Goal: Task Accomplishment & Management: Use online tool/utility

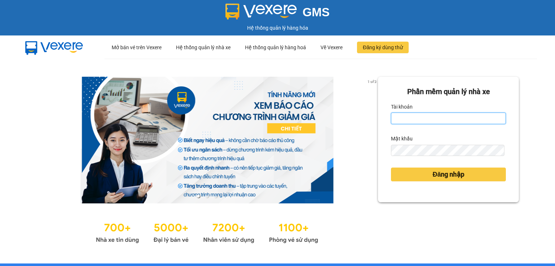
drag, startPoint x: 408, startPoint y: 120, endPoint x: 418, endPoint y: 123, distance: 10.2
click at [408, 120] on input "Tài khoản" at bounding box center [448, 118] width 115 height 12
type input "thao.nhuquynh"
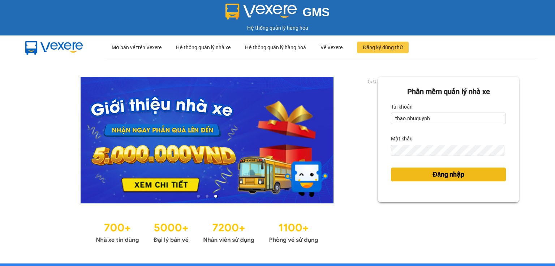
click at [408, 171] on button "Đăng nhập" at bounding box center [448, 174] width 115 height 14
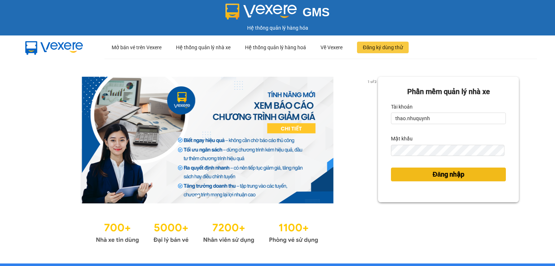
click at [402, 175] on button "Đăng nhập" at bounding box center [448, 174] width 115 height 14
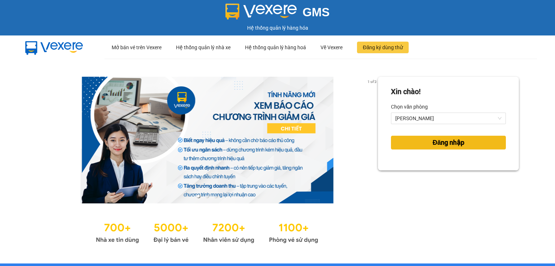
click at [413, 145] on button "Đăng nhập" at bounding box center [448, 143] width 115 height 14
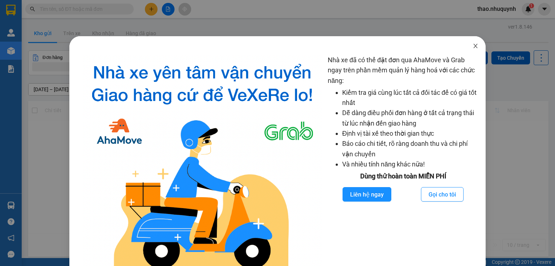
click at [473, 45] on icon "close" at bounding box center [476, 46] width 6 height 6
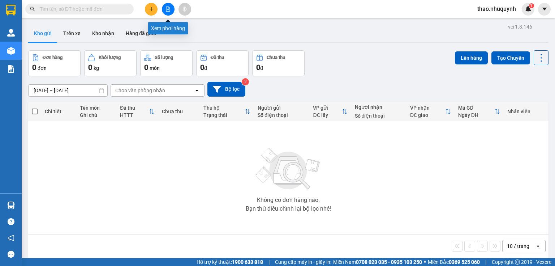
click at [167, 10] on icon "file-add" at bounding box center [168, 9] width 5 height 5
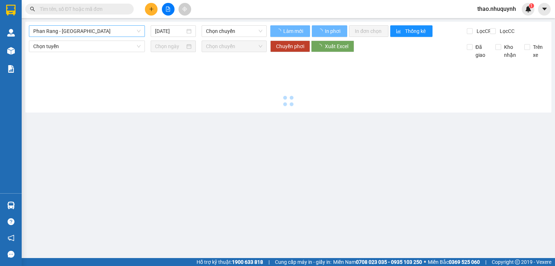
click at [62, 29] on span "Phan Rang - Sài Gòn" at bounding box center [86, 31] width 107 height 11
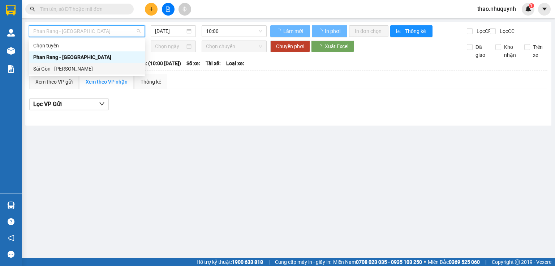
click at [57, 69] on div "Sài Gòn - Phan Rang" at bounding box center [86, 69] width 107 height 8
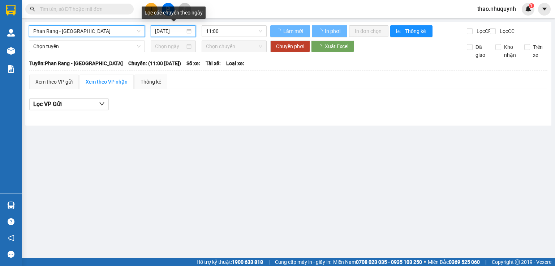
click at [171, 31] on input "12/10/2025" at bounding box center [170, 31] width 30 height 8
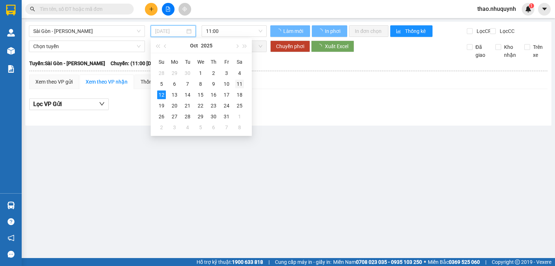
click at [240, 84] on div "11" at bounding box center [239, 84] width 9 height 9
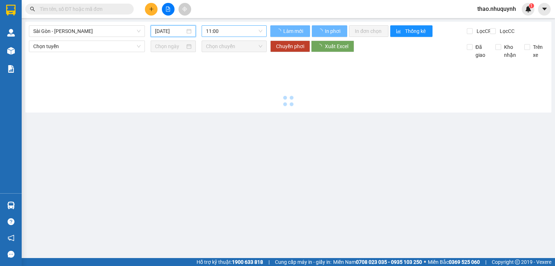
type input "11/10/2025"
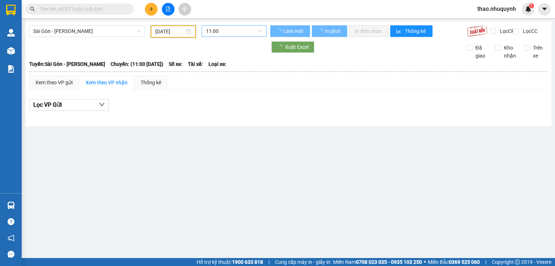
click at [234, 31] on span "11:00" at bounding box center [234, 31] width 57 height 11
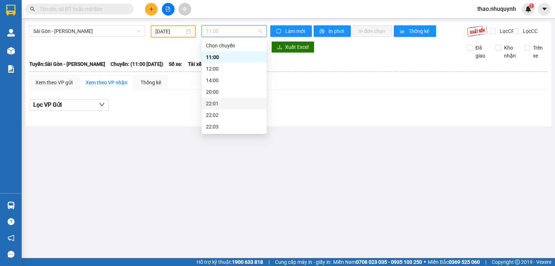
click at [213, 106] on div "22:01" at bounding box center [234, 103] width 56 height 8
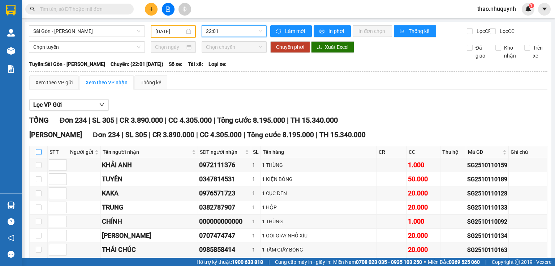
click at [38, 155] on input "checkbox" at bounding box center [39, 152] width 6 height 6
checkbox input "true"
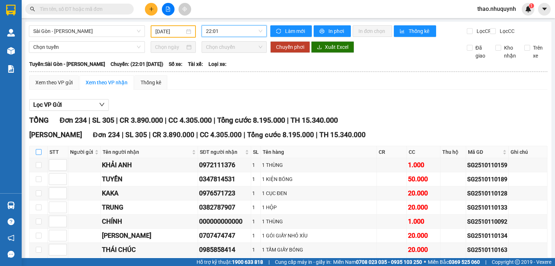
checkbox input "true"
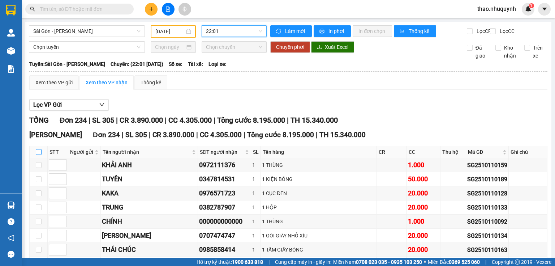
checkbox input "true"
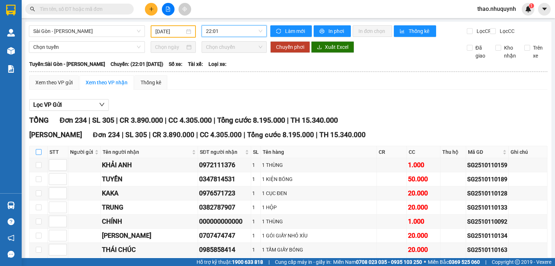
checkbox input "true"
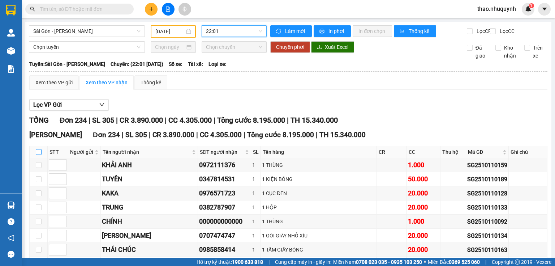
checkbox input "true"
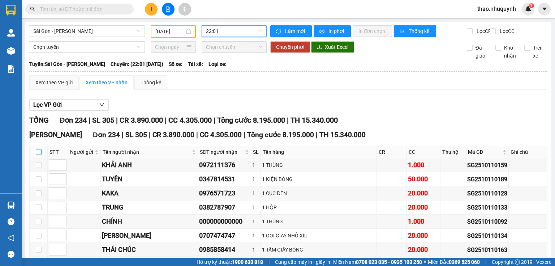
checkbox input "true"
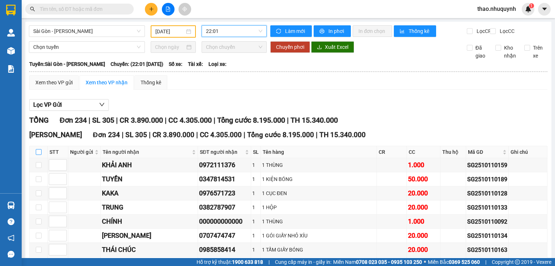
checkbox input "true"
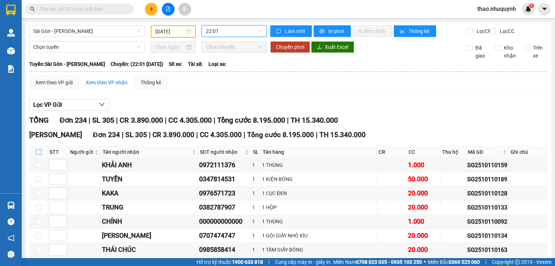
checkbox input "true"
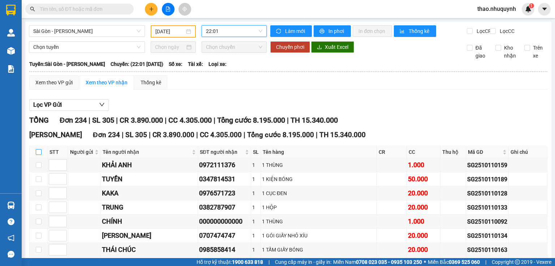
checkbox input "true"
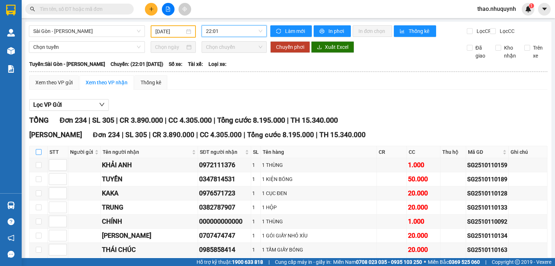
checkbox input "true"
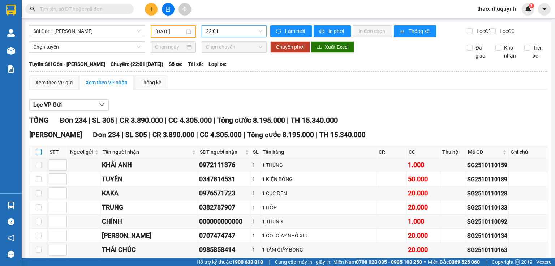
checkbox input "true"
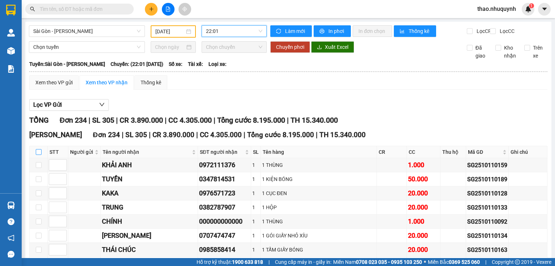
checkbox input "true"
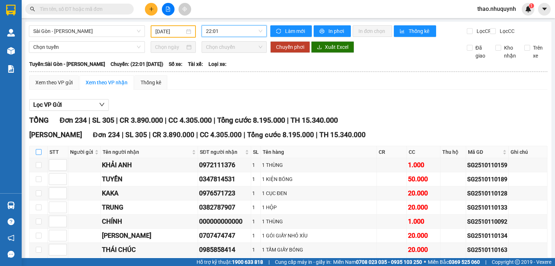
checkbox input "true"
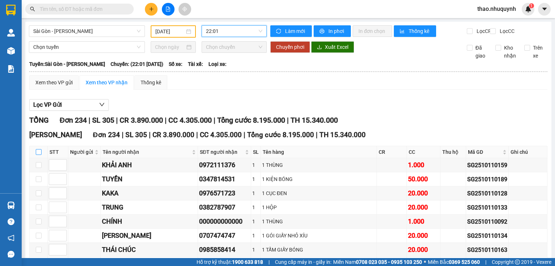
checkbox input "true"
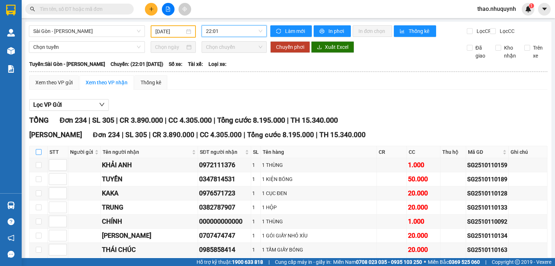
checkbox input "true"
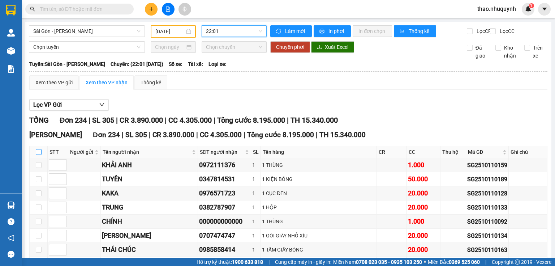
checkbox input "true"
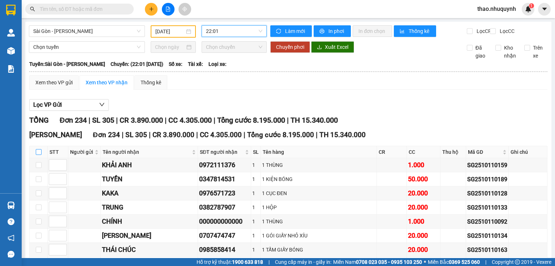
checkbox input "true"
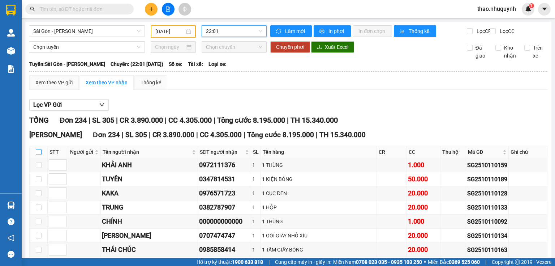
checkbox input "true"
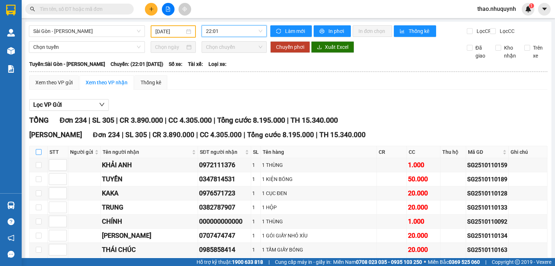
checkbox input "true"
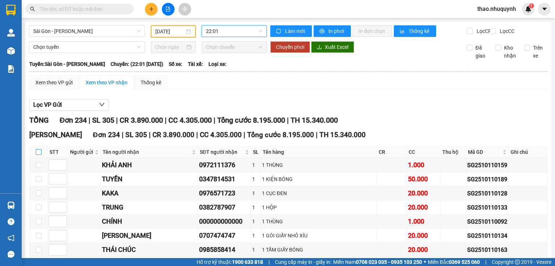
checkbox input "true"
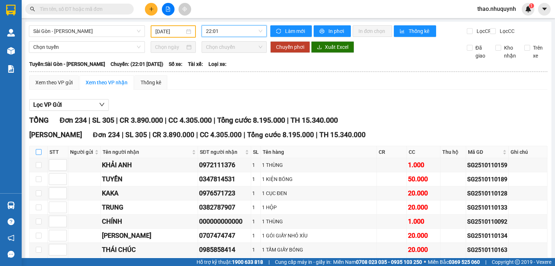
checkbox input "true"
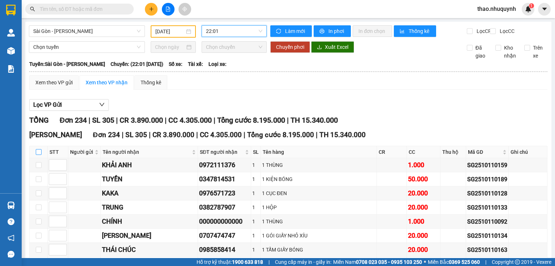
checkbox input "true"
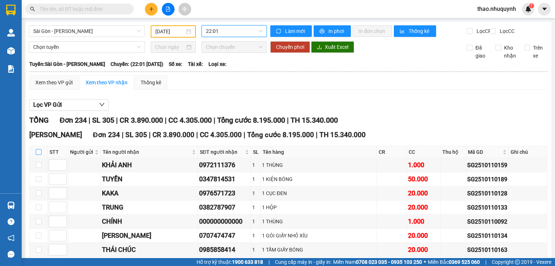
checkbox input "true"
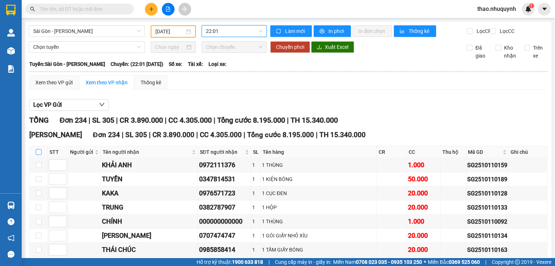
checkbox input "true"
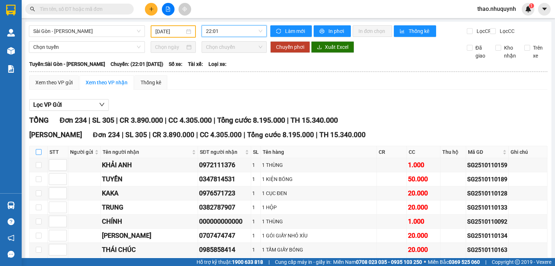
checkbox input "true"
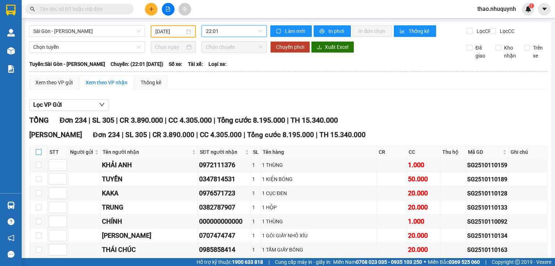
checkbox input "true"
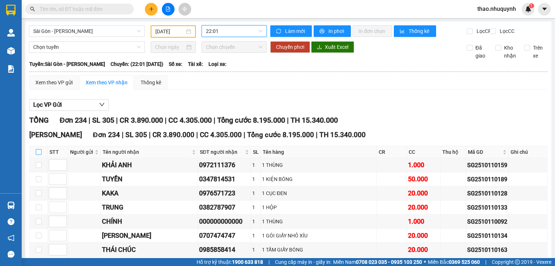
checkbox input "true"
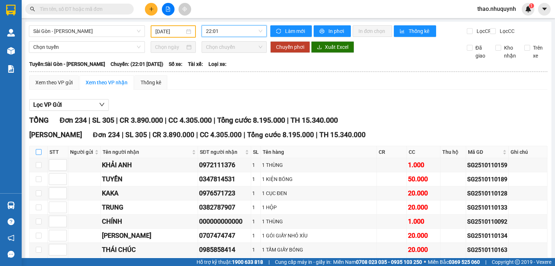
checkbox input "true"
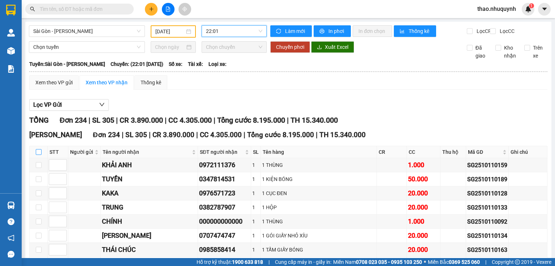
checkbox input "true"
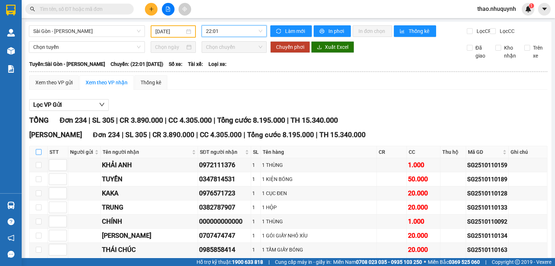
checkbox input "true"
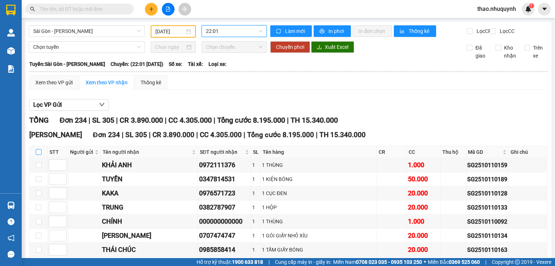
checkbox input "true"
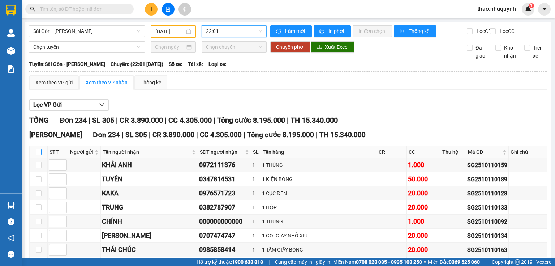
checkbox input "true"
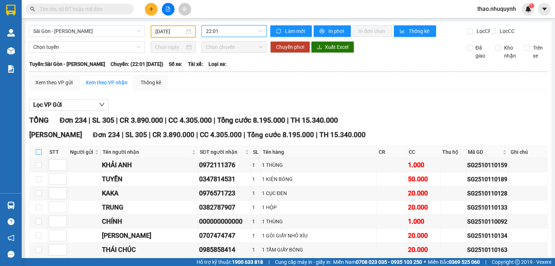
checkbox input "true"
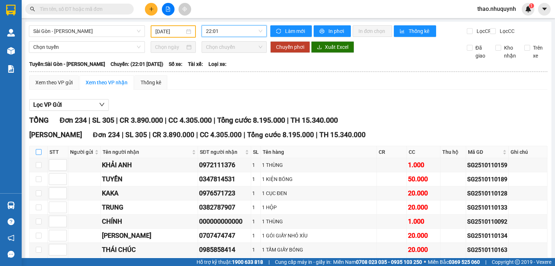
checkbox input "true"
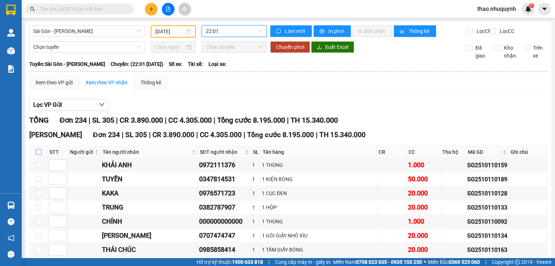
checkbox input "true"
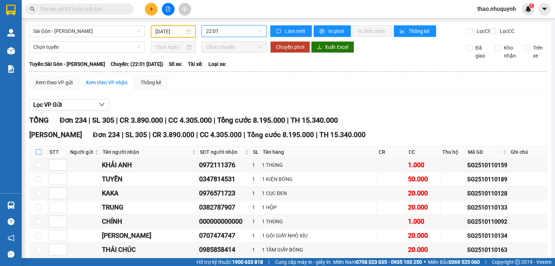
checkbox input "true"
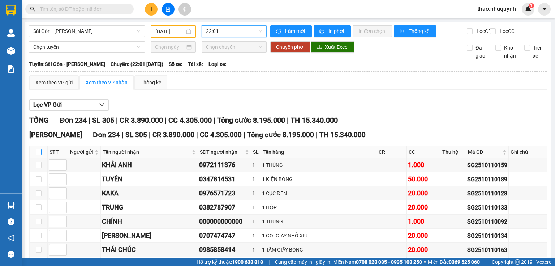
checkbox input "true"
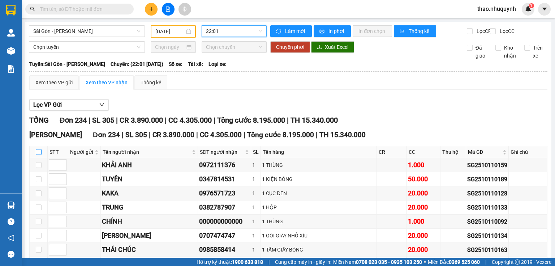
checkbox input "true"
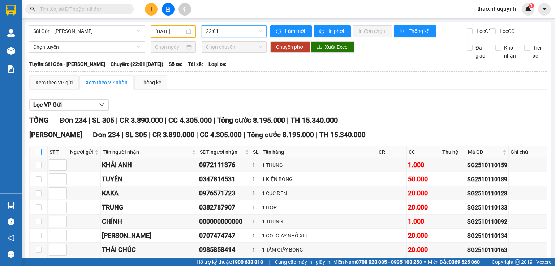
checkbox input "true"
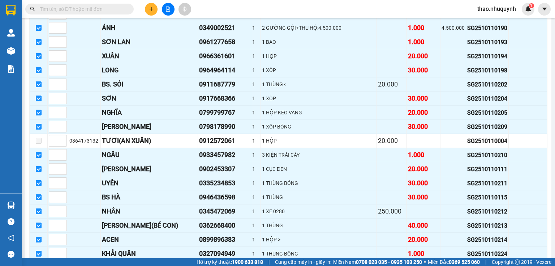
scroll to position [3199, 0]
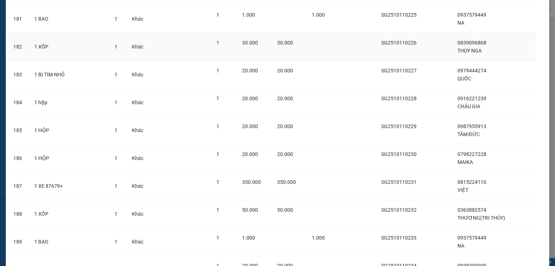
scroll to position [5154, 0]
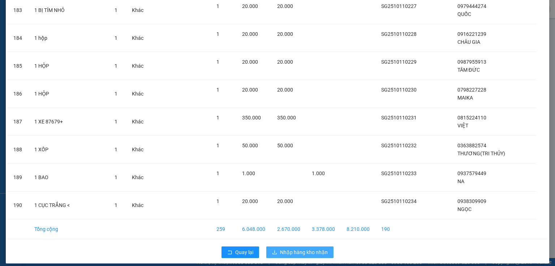
click at [305, 248] on span "Nhập hàng kho nhận" at bounding box center [304, 252] width 48 height 8
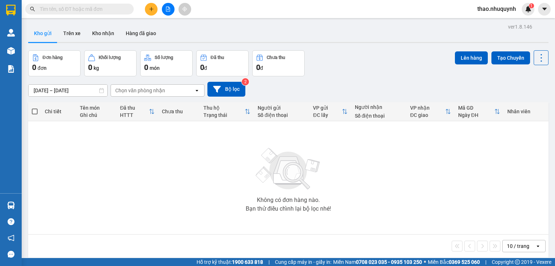
click at [98, 6] on input "text" at bounding box center [82, 9] width 85 height 8
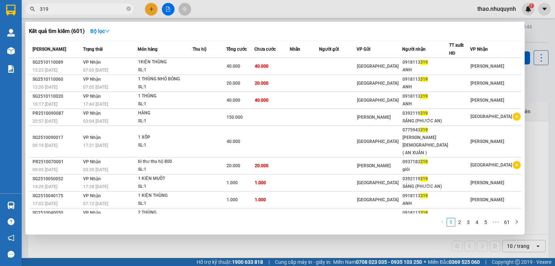
type input "319"
click at [130, 8] on icon "close-circle" at bounding box center [129, 9] width 4 height 4
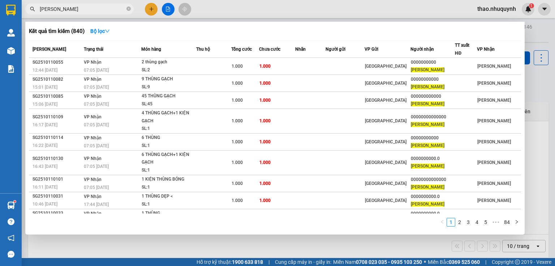
type input "hoàng tuấn"
click at [129, 9] on icon "close-circle" at bounding box center [129, 9] width 4 height 4
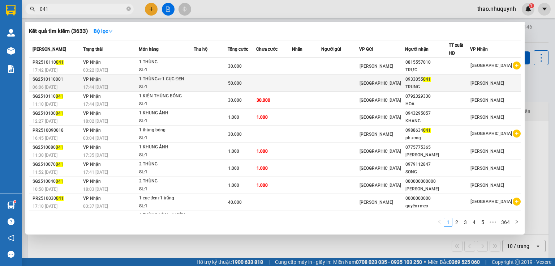
type input "041"
click at [173, 80] on div "1 THÙNG<+1 CỤC ĐEN" at bounding box center [166, 79] width 54 height 8
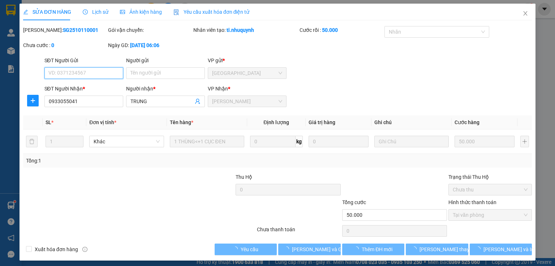
type input "0933055041"
type input "TRUNG"
type input "50.000"
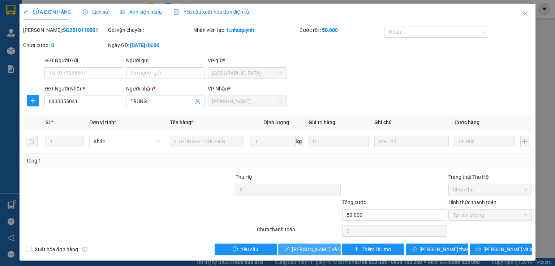
click at [287, 249] on icon "check" at bounding box center [286, 248] width 5 height 5
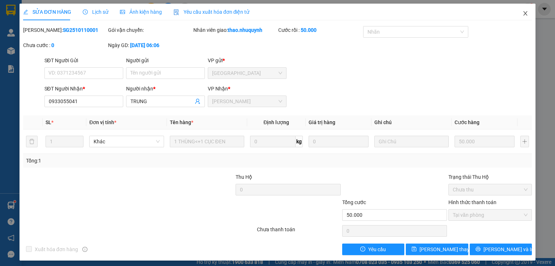
click at [523, 13] on icon "close" at bounding box center [526, 13] width 6 height 6
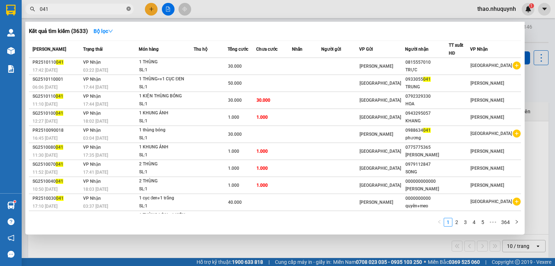
click at [129, 9] on icon "close-circle" at bounding box center [129, 9] width 4 height 4
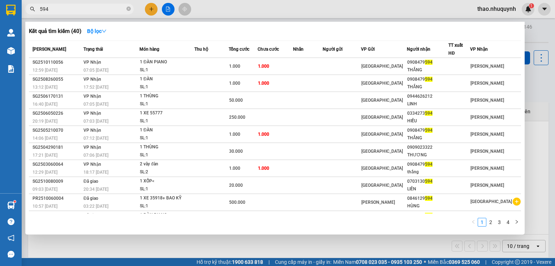
type input "594"
click at [131, 6] on span "594" at bounding box center [79, 9] width 108 height 11
click at [129, 9] on icon "close-circle" at bounding box center [129, 9] width 4 height 4
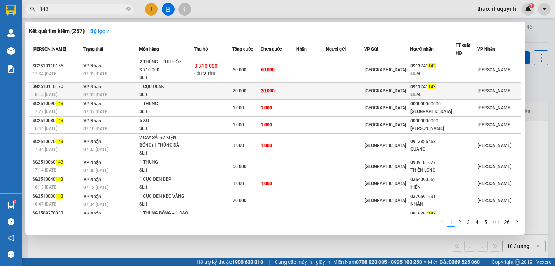
click at [188, 89] on div "1 CỤC ĐEN<" at bounding box center [167, 87] width 54 height 8
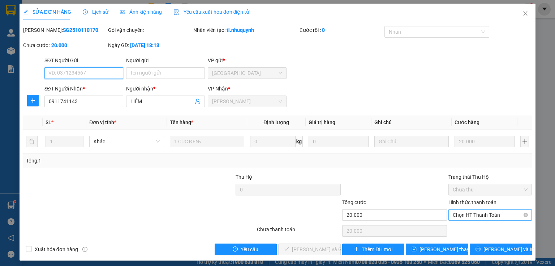
click at [462, 212] on span "Chọn HT Thanh Toán" at bounding box center [490, 214] width 75 height 11
click at [461, 222] on div "Total Paid Fee 0 Total UnPaid Fee 20.000 Cash Collection Total Fee Mã ĐH: SG251…" at bounding box center [277, 140] width 509 height 229
click at [487, 216] on span "Chọn HT Thanh Toán" at bounding box center [490, 214] width 75 height 11
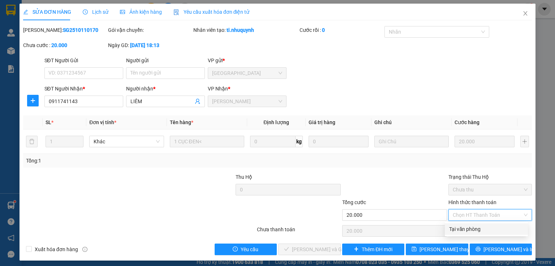
click at [473, 225] on div "Tại văn phòng" at bounding box center [486, 229] width 74 height 8
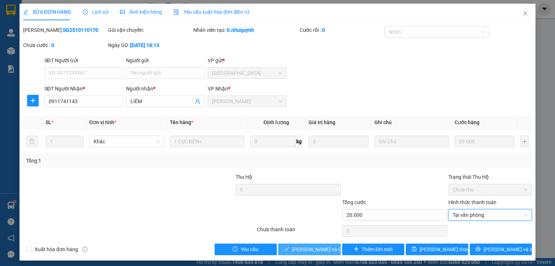
click at [309, 250] on span "Lưu và Giao hàng" at bounding box center [326, 249] width 69 height 8
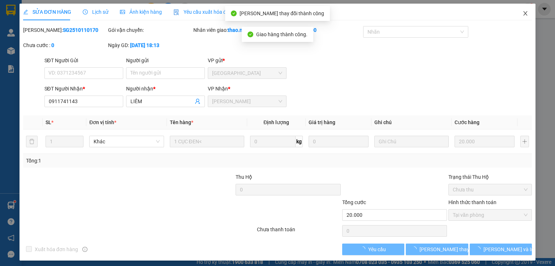
click at [523, 13] on icon "close" at bounding box center [526, 13] width 6 height 6
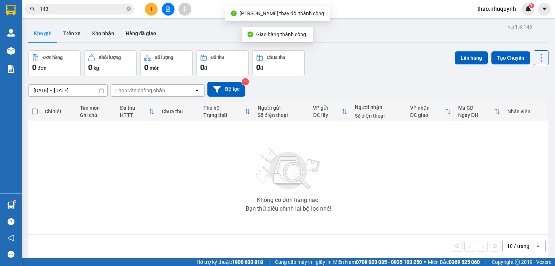
click at [65, 11] on input "143" at bounding box center [82, 9] width 85 height 8
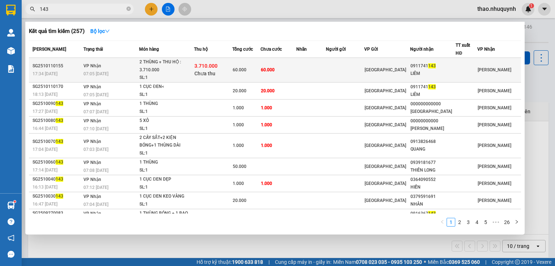
click at [139, 67] on td "VP Nhận 07:05 - 12/10" at bounding box center [110, 70] width 57 height 25
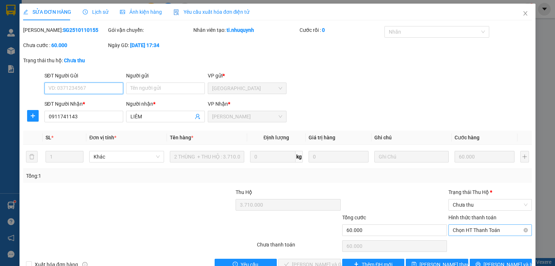
click at [467, 227] on span "Chọn HT Thanh Toán" at bounding box center [490, 229] width 75 height 11
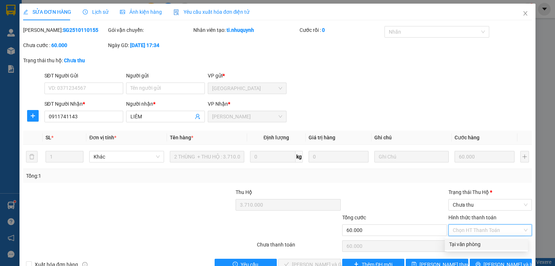
click at [467, 243] on div "Tại văn phòng" at bounding box center [486, 244] width 74 height 8
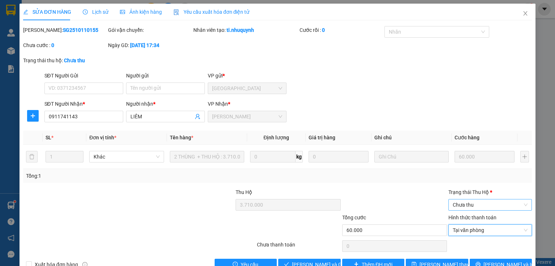
click at [453, 204] on span "Chưa thu" at bounding box center [490, 204] width 75 height 11
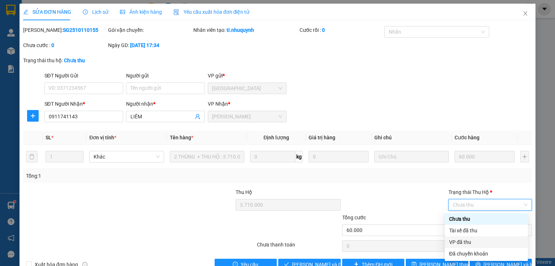
click at [465, 240] on div "VP đã thu" at bounding box center [486, 242] width 74 height 8
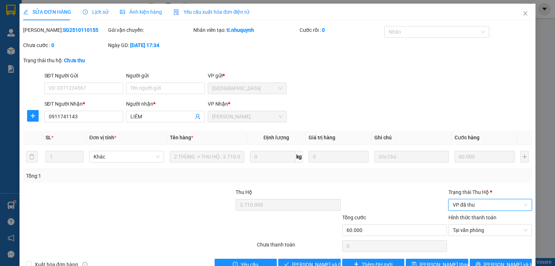
scroll to position [18, 0]
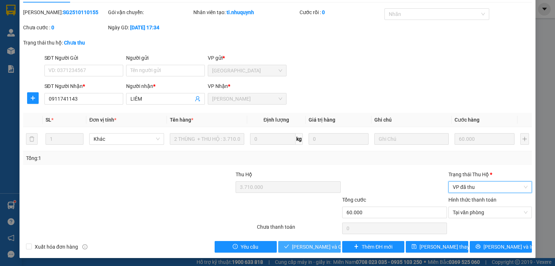
click at [295, 247] on span "Lưu và Giao hàng" at bounding box center [326, 247] width 69 height 8
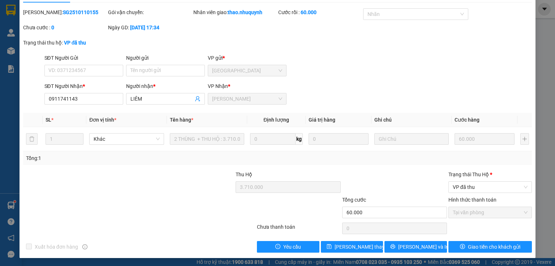
scroll to position [0, 0]
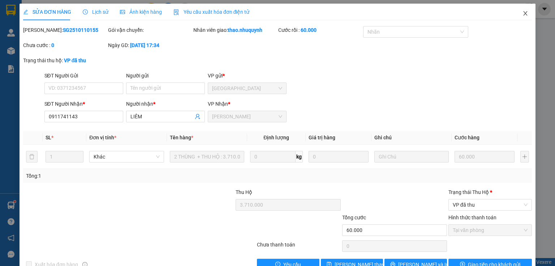
click at [523, 13] on icon "close" at bounding box center [526, 13] width 6 height 6
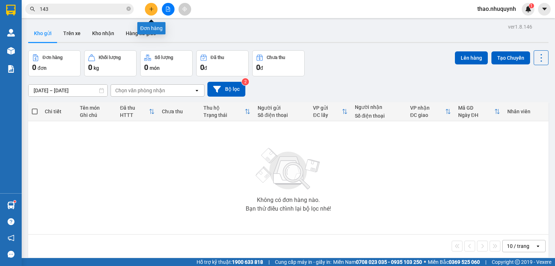
click at [154, 8] on button at bounding box center [151, 9] width 13 height 13
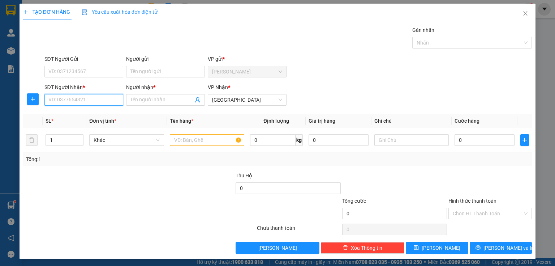
click at [86, 103] on input "SĐT Người Nhận *" at bounding box center [83, 100] width 79 height 12
click at [523, 14] on icon "close" at bounding box center [526, 13] width 6 height 6
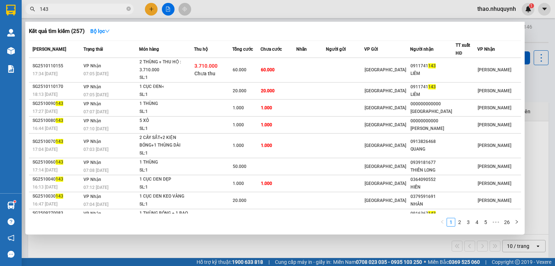
click at [81, 10] on input "143" at bounding box center [82, 9] width 85 height 8
click at [150, 7] on div at bounding box center [277, 133] width 555 height 266
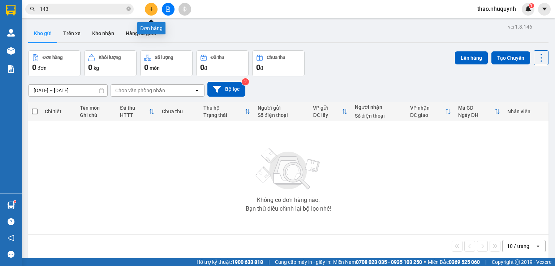
click at [154, 10] on button at bounding box center [151, 9] width 13 height 13
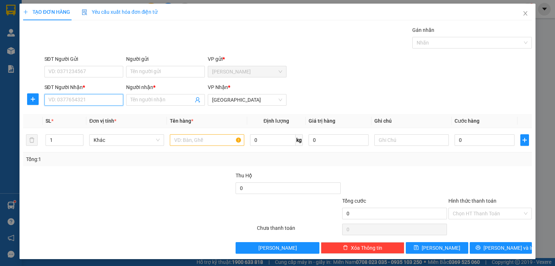
click at [90, 95] on input "SĐT Người Nhận *" at bounding box center [83, 100] width 79 height 12
click at [82, 114] on div "0000000143 - liêm" at bounding box center [82, 114] width 69 height 8
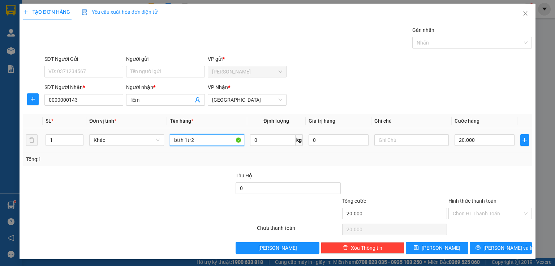
drag, startPoint x: 197, startPoint y: 139, endPoint x: 184, endPoint y: 133, distance: 13.9
click at [184, 133] on div "btth 1tr2" at bounding box center [207, 140] width 74 height 14
click at [473, 250] on button "Lưu và In" at bounding box center [501, 248] width 63 height 12
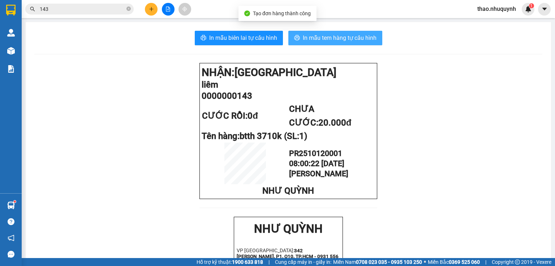
click at [317, 35] on span "In mẫu tem hàng tự cấu hình" at bounding box center [340, 37] width 74 height 9
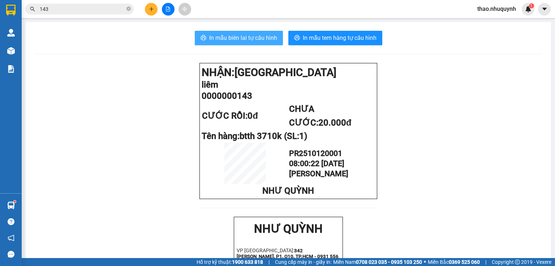
click at [213, 35] on span "In mẫu biên lai tự cấu hình" at bounding box center [243, 37] width 68 height 9
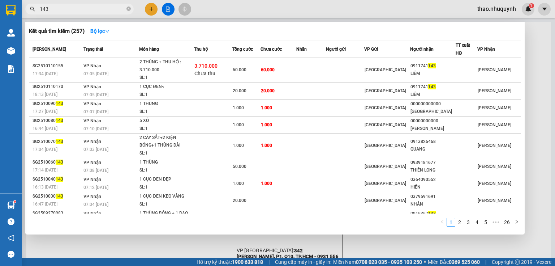
click at [82, 10] on input "143" at bounding box center [82, 9] width 85 height 8
click at [130, 8] on icon "close-circle" at bounding box center [129, 9] width 4 height 4
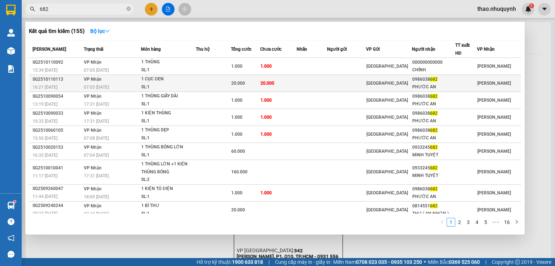
click at [167, 78] on div "1 CỤC ĐEN" at bounding box center [168, 79] width 54 height 8
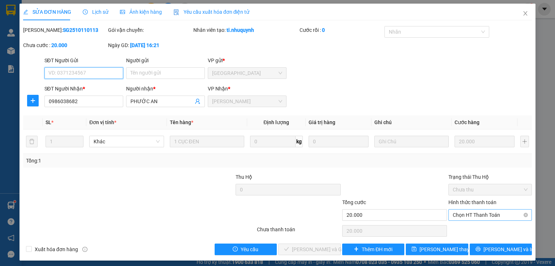
click at [453, 214] on span "Chọn HT Thanh Toán" at bounding box center [490, 214] width 75 height 11
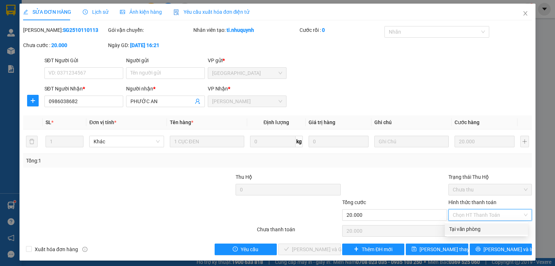
click at [456, 228] on div "Tại văn phòng" at bounding box center [486, 229] width 74 height 8
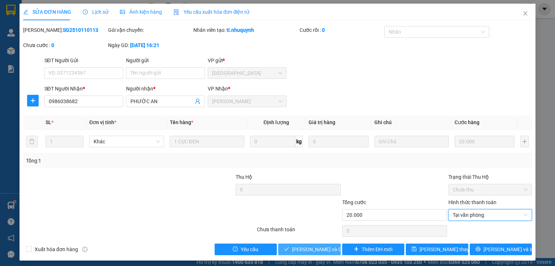
click at [324, 247] on span "Lưu và Giao hàng" at bounding box center [326, 249] width 69 height 8
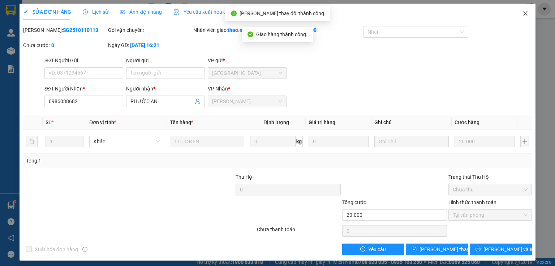
click at [524, 16] on icon "close" at bounding box center [526, 13] width 4 height 4
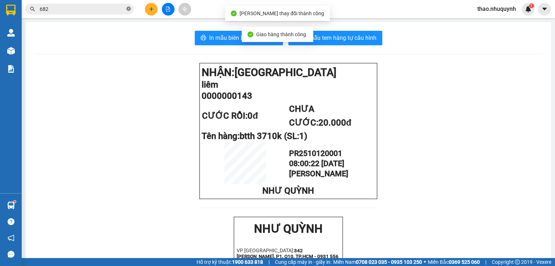
click at [128, 9] on icon "close-circle" at bounding box center [129, 9] width 4 height 4
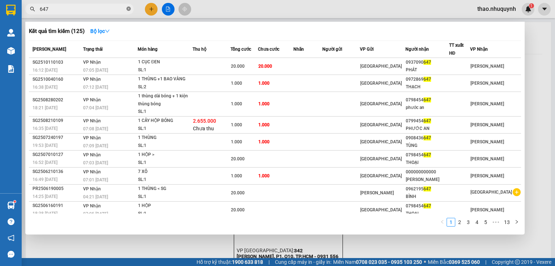
click at [129, 8] on icon "close-circle" at bounding box center [129, 9] width 4 height 4
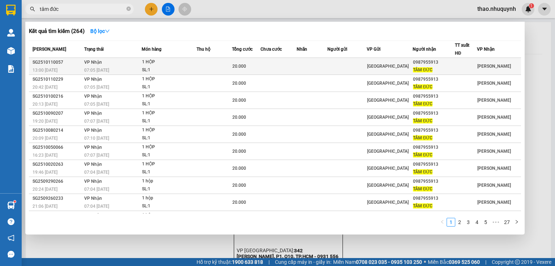
click at [163, 60] on div "1 HỘP" at bounding box center [169, 62] width 54 height 8
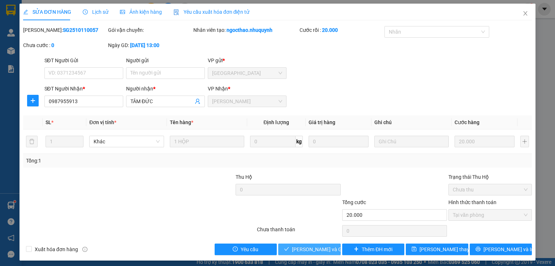
click at [305, 248] on span "Lưu và Giao hàng" at bounding box center [326, 249] width 69 height 8
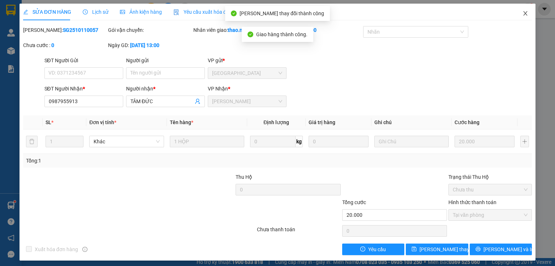
click at [523, 14] on icon "close" at bounding box center [526, 13] width 6 height 6
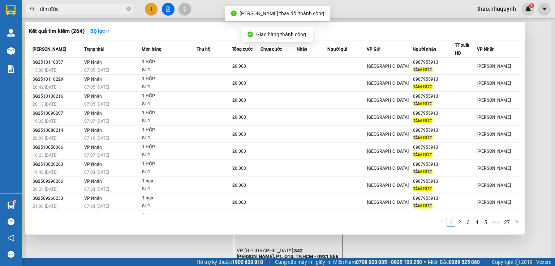
click at [71, 7] on input "tâm đức" at bounding box center [82, 9] width 85 height 8
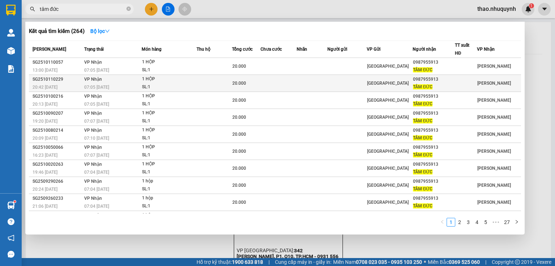
click at [78, 83] on div "20:42 - 11/10" at bounding box center [58, 87] width 50 height 8
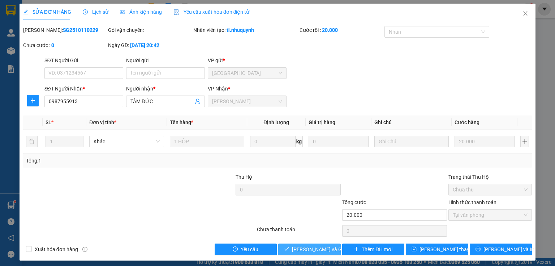
click at [287, 246] on button "Lưu và Giao hàng" at bounding box center [309, 249] width 63 height 12
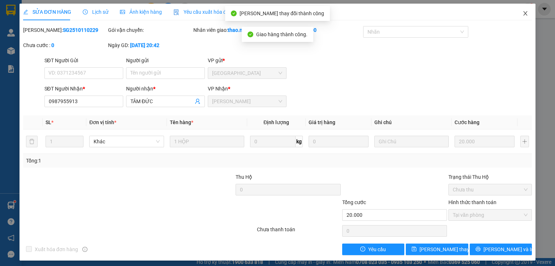
click at [523, 13] on icon "close" at bounding box center [526, 13] width 6 height 6
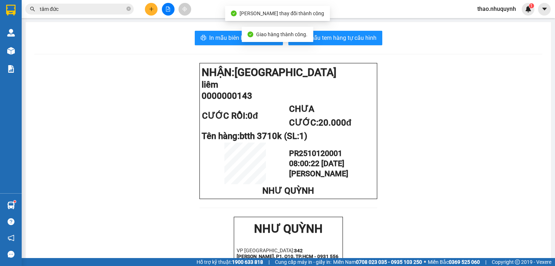
click at [72, 11] on input "tâm đức" at bounding box center [82, 9] width 85 height 8
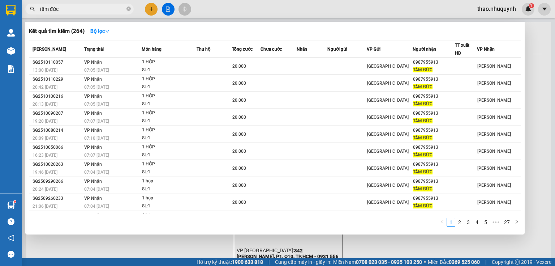
drag, startPoint x: 129, startPoint y: 9, endPoint x: 116, endPoint y: 8, distance: 12.7
click at [127, 8] on icon "close-circle" at bounding box center [129, 9] width 4 height 4
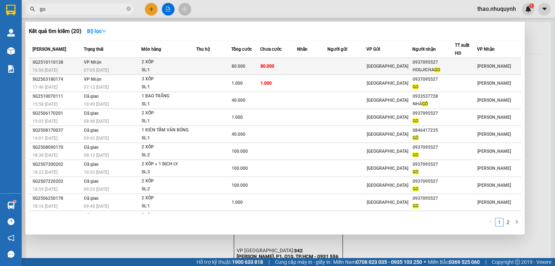
click at [169, 63] on div "2 XỐP" at bounding box center [169, 62] width 54 height 8
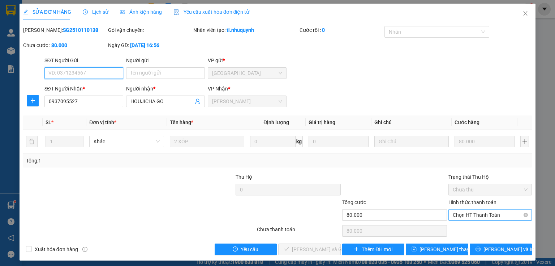
click at [458, 214] on span "Chọn HT Thanh Toán" at bounding box center [490, 214] width 75 height 11
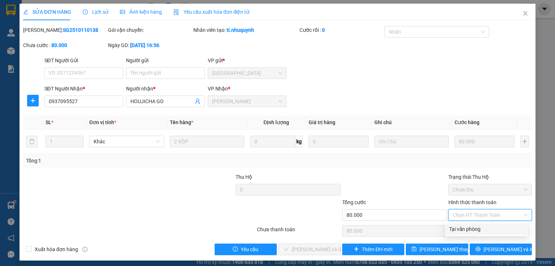
click at [462, 226] on div "Tại văn phòng" at bounding box center [486, 229] width 74 height 8
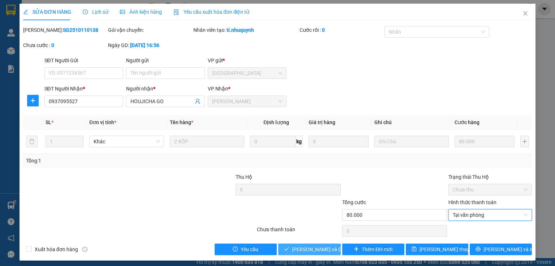
click at [312, 251] on span "Lưu và Giao hàng" at bounding box center [326, 249] width 69 height 8
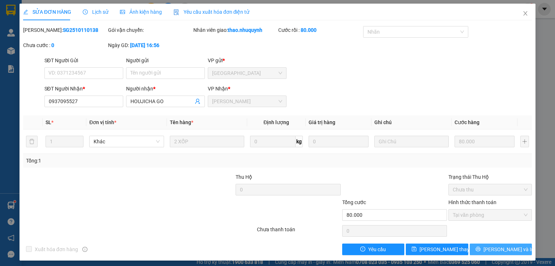
click at [498, 247] on span "Lưu và In" at bounding box center [509, 249] width 51 height 8
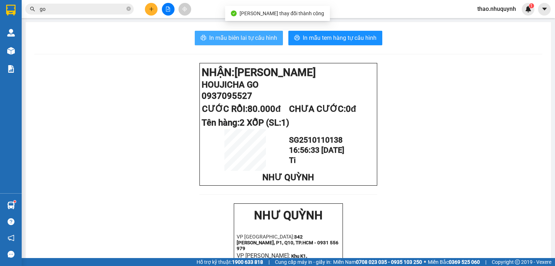
click at [240, 36] on span "In mẫu biên lai tự cấu hình" at bounding box center [243, 37] width 68 height 9
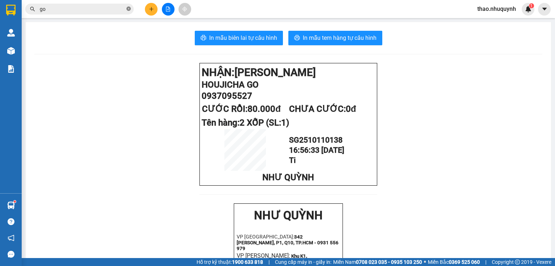
click at [128, 8] on icon "close-circle" at bounding box center [129, 9] width 4 height 4
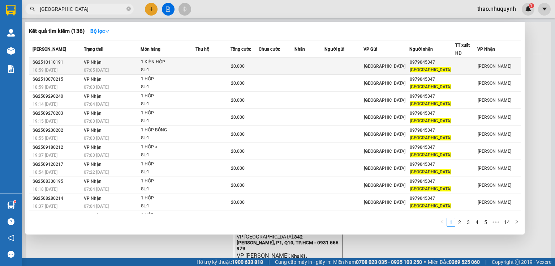
click at [124, 63] on td "VP Nhận 07:05 - 12/10" at bounding box center [111, 66] width 59 height 17
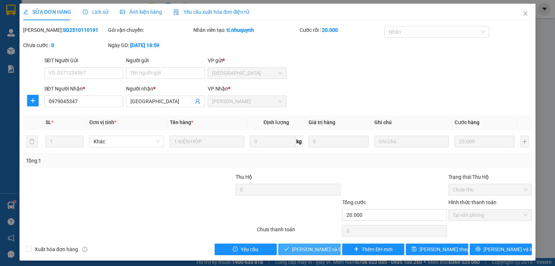
click at [302, 248] on span "Lưu và Giao hàng" at bounding box center [326, 249] width 69 height 8
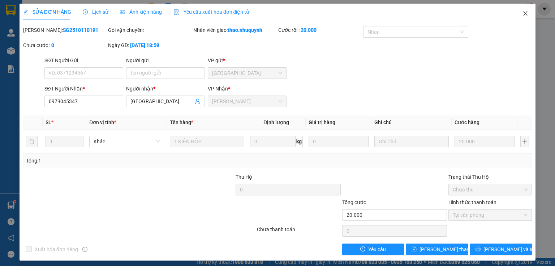
click at [524, 13] on icon "close" at bounding box center [526, 13] width 4 height 4
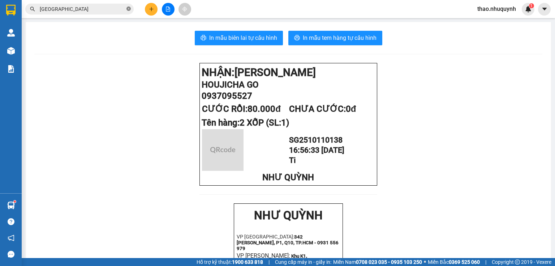
click at [128, 7] on icon "close-circle" at bounding box center [129, 9] width 4 height 4
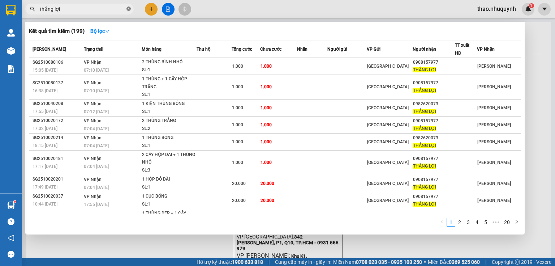
click at [129, 8] on icon "close-circle" at bounding box center [129, 9] width 4 height 4
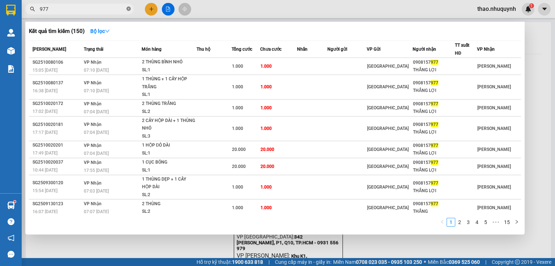
click at [129, 7] on icon "close-circle" at bounding box center [129, 9] width 4 height 4
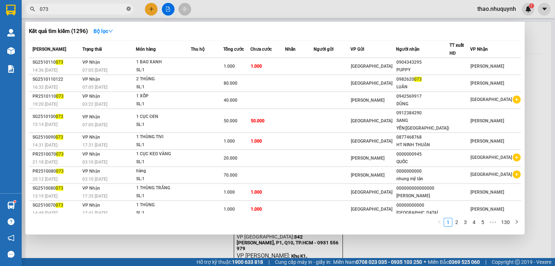
click at [128, 10] on icon "close-circle" at bounding box center [129, 9] width 4 height 4
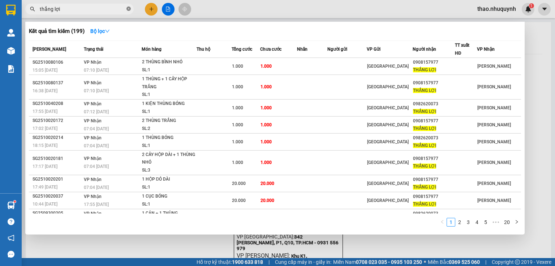
click at [130, 10] on icon "close-circle" at bounding box center [129, 9] width 4 height 4
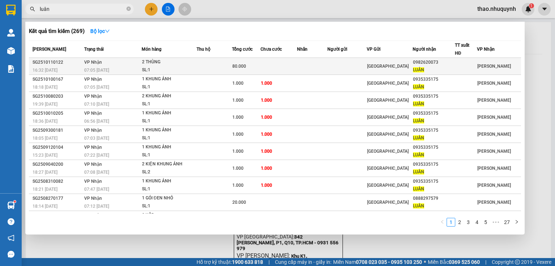
click at [130, 63] on td "VP Nhận 07:05 - 12/10" at bounding box center [112, 66] width 60 height 17
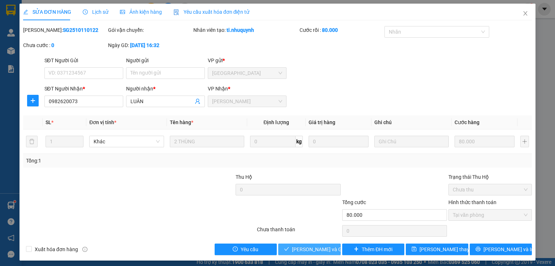
drag, startPoint x: 296, startPoint y: 248, endPoint x: 0, endPoint y: 10, distance: 379.8
click at [296, 248] on span "Lưu và Giao hàng" at bounding box center [326, 249] width 69 height 8
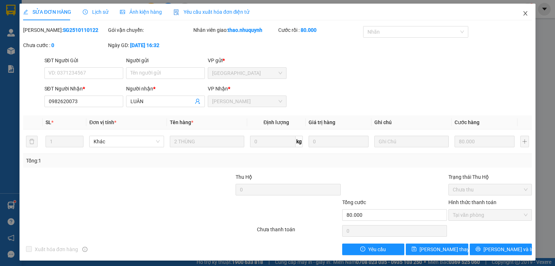
click at [523, 14] on icon "close" at bounding box center [526, 13] width 6 height 6
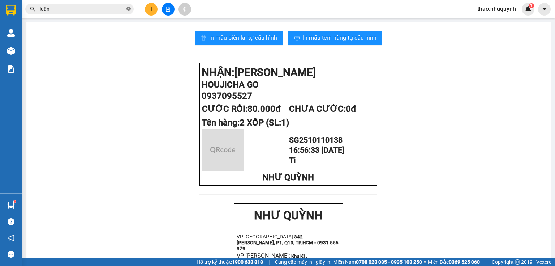
click at [128, 9] on icon "close-circle" at bounding box center [129, 9] width 4 height 4
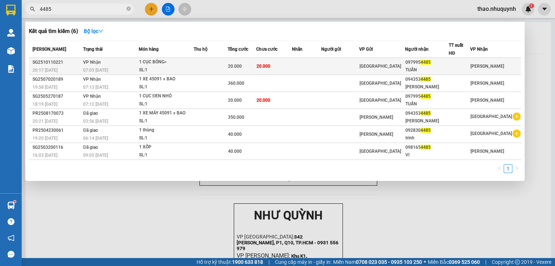
click at [164, 67] on div "SL: 1" at bounding box center [166, 70] width 54 height 8
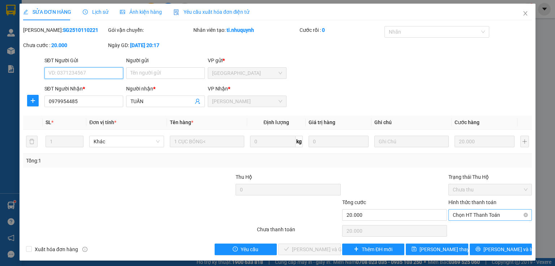
click at [464, 209] on span "Chọn HT Thanh Toán" at bounding box center [490, 214] width 75 height 11
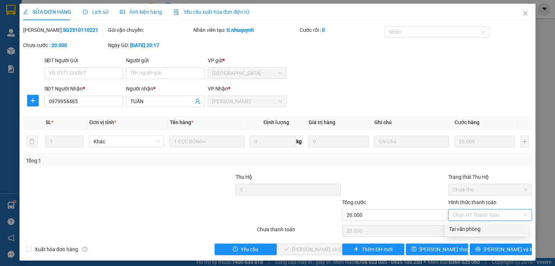
click at [464, 226] on div "Tại văn phòng" at bounding box center [486, 229] width 74 height 8
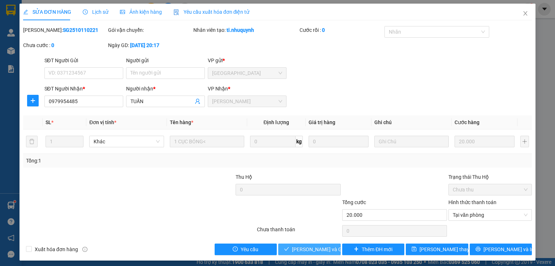
click at [317, 247] on span "Lưu và Giao hàng" at bounding box center [326, 249] width 69 height 8
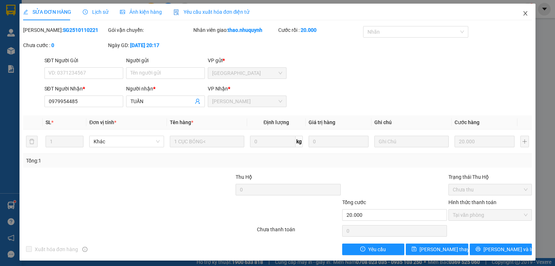
click at [523, 13] on icon "close" at bounding box center [526, 13] width 6 height 6
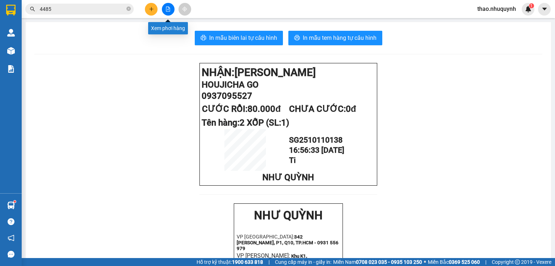
click at [163, 8] on button at bounding box center [168, 9] width 13 height 13
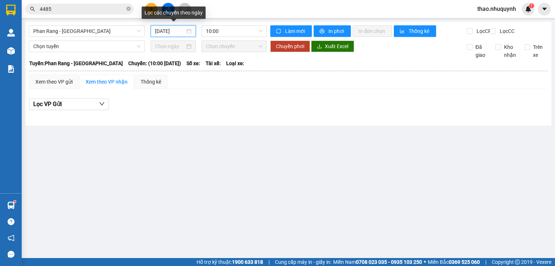
click at [172, 30] on input "12/10/2025" at bounding box center [170, 31] width 30 height 8
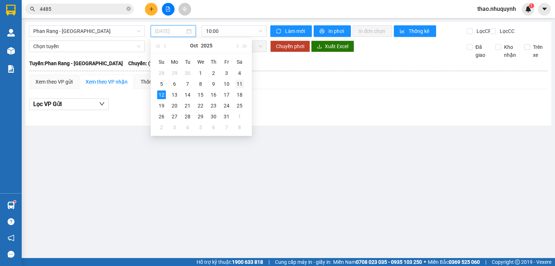
click at [243, 83] on div "11" at bounding box center [239, 84] width 9 height 9
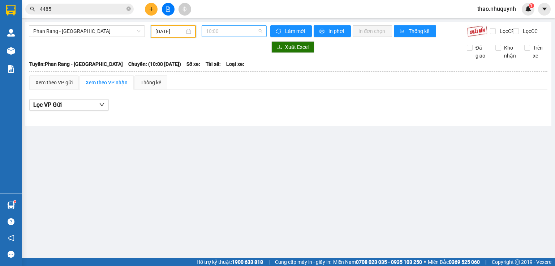
click at [230, 29] on span "10:00" at bounding box center [234, 31] width 57 height 11
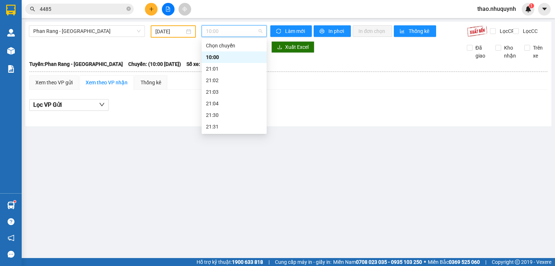
click at [213, 134] on div "22:00" at bounding box center [234, 138] width 56 height 8
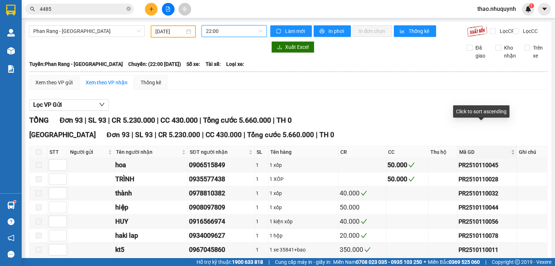
click at [507, 148] on div "Mã GD" at bounding box center [487, 152] width 56 height 8
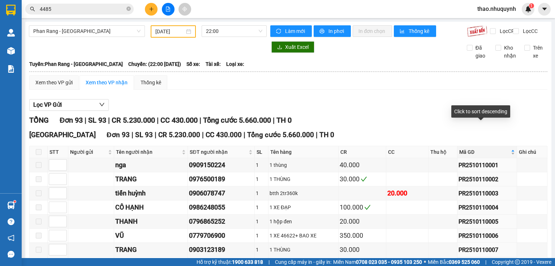
click at [508, 148] on div "Mã GD" at bounding box center [487, 152] width 56 height 8
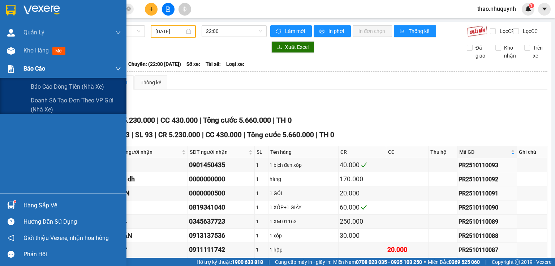
click at [33, 66] on span "Báo cáo" at bounding box center [34, 68] width 22 height 9
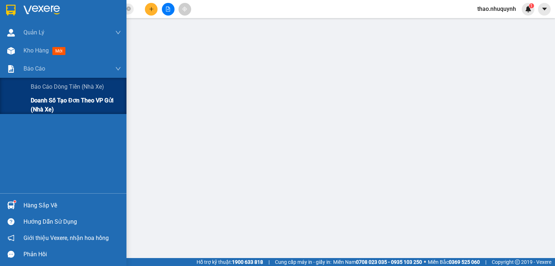
click at [51, 100] on span "Doanh số tạo đơn theo VP gửi (nhà xe)" at bounding box center [76, 105] width 90 height 18
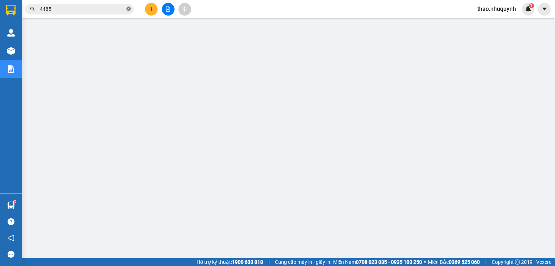
click at [129, 9] on icon "close-circle" at bounding box center [129, 9] width 4 height 4
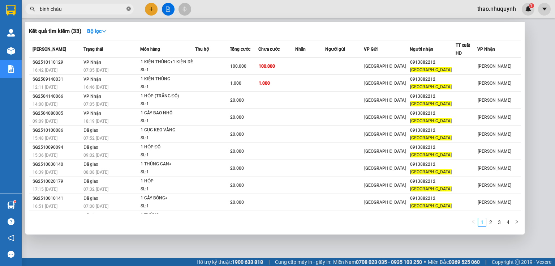
click at [130, 8] on icon "close-circle" at bounding box center [129, 9] width 4 height 4
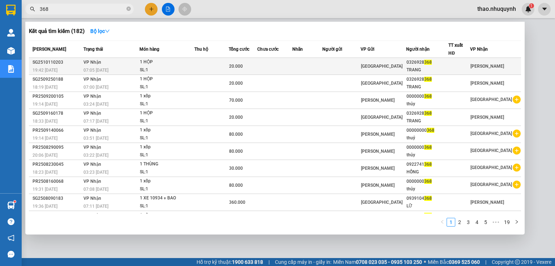
click at [151, 61] on div "1 HỘP" at bounding box center [167, 62] width 54 height 8
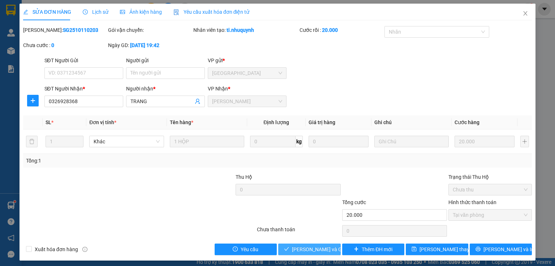
click at [293, 247] on span "Lưu và Giao hàng" at bounding box center [326, 249] width 69 height 8
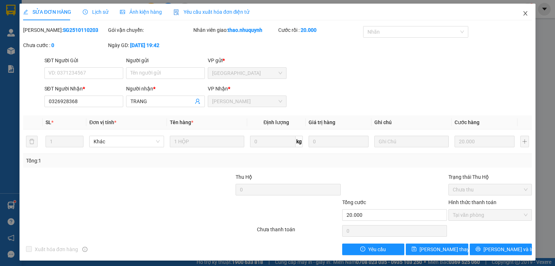
click at [523, 14] on icon "close" at bounding box center [526, 13] width 6 height 6
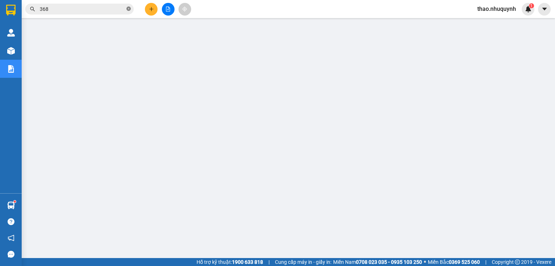
click at [128, 9] on icon "close-circle" at bounding box center [129, 9] width 4 height 4
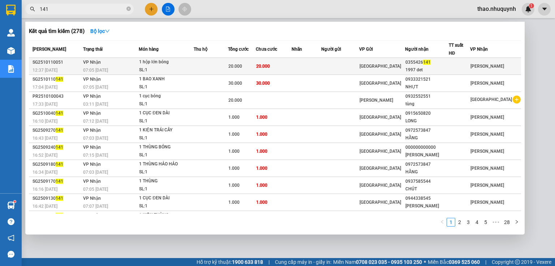
click at [145, 60] on div "1 hộp lớn bóng" at bounding box center [166, 62] width 54 height 8
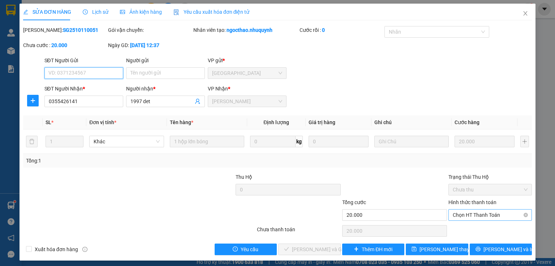
click at [468, 214] on span "Chọn HT Thanh Toán" at bounding box center [490, 214] width 75 height 11
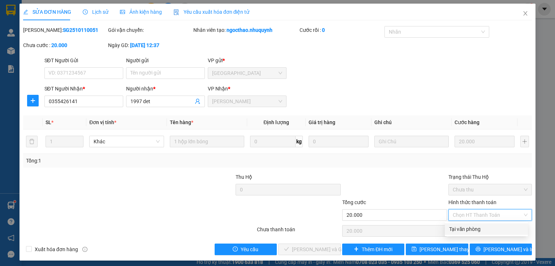
click at [462, 227] on div "Tại văn phòng" at bounding box center [486, 229] width 74 height 8
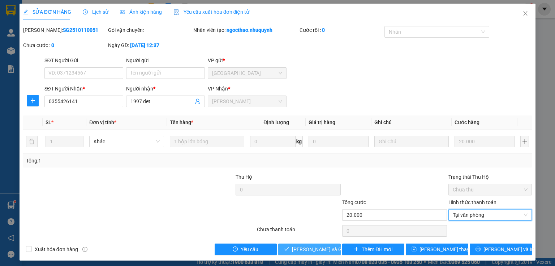
click at [306, 247] on span "Lưu và Giao hàng" at bounding box center [326, 249] width 69 height 8
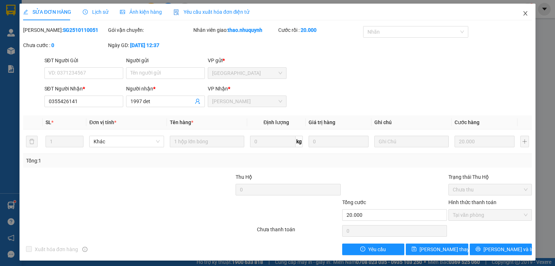
click at [523, 14] on icon "close" at bounding box center [526, 13] width 6 height 6
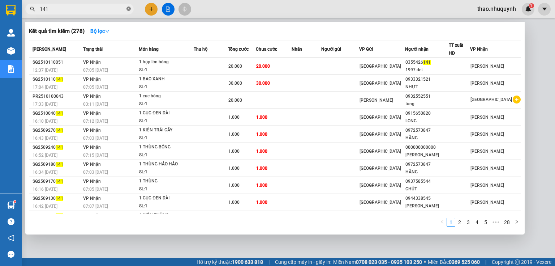
click at [128, 10] on icon "close-circle" at bounding box center [129, 9] width 4 height 4
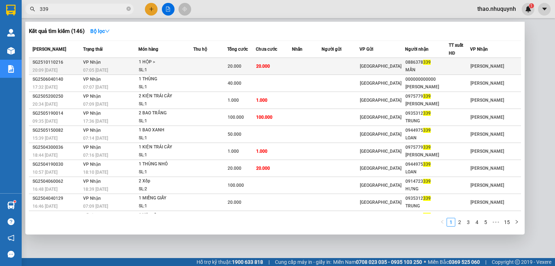
click at [192, 62] on div "1 HỘP >" at bounding box center [166, 62] width 54 height 8
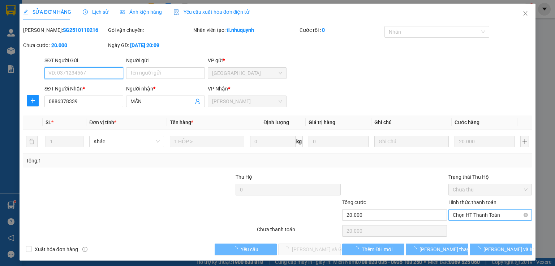
click at [460, 215] on span "Chọn HT Thanh Toán" at bounding box center [490, 214] width 75 height 11
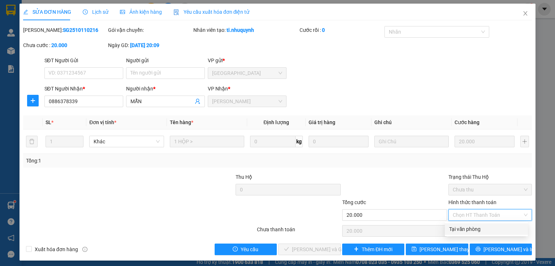
click at [459, 224] on div "Tại văn phòng" at bounding box center [486, 229] width 83 height 12
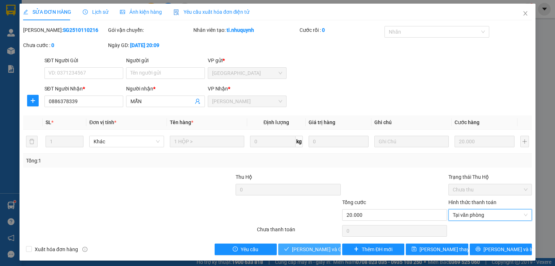
click at [311, 246] on span "Lưu và Giao hàng" at bounding box center [326, 249] width 69 height 8
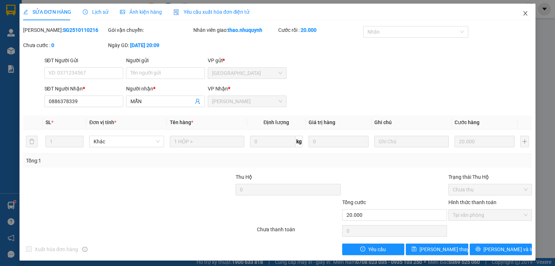
drag, startPoint x: 521, startPoint y: 13, endPoint x: 463, endPoint y: 13, distance: 58.6
click at [523, 13] on icon "close" at bounding box center [526, 13] width 6 height 6
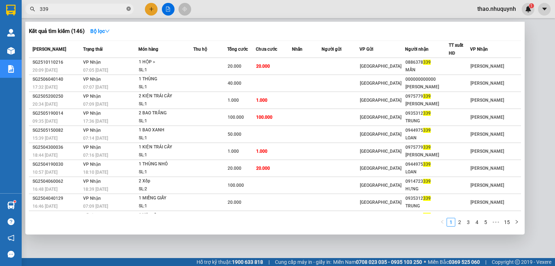
click at [129, 7] on icon "close-circle" at bounding box center [129, 9] width 4 height 4
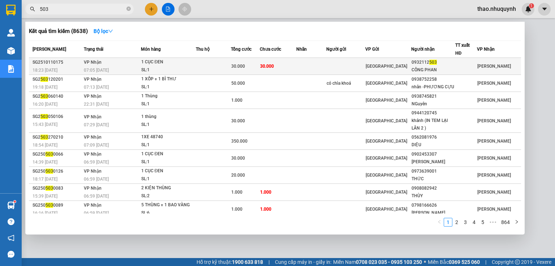
click at [161, 64] on div "1 CỤC ĐEN" at bounding box center [168, 62] width 54 height 8
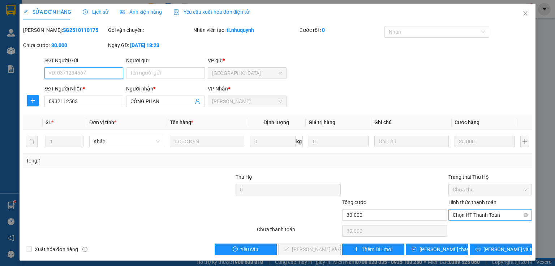
click at [458, 212] on span "Chọn HT Thanh Toán" at bounding box center [490, 214] width 75 height 11
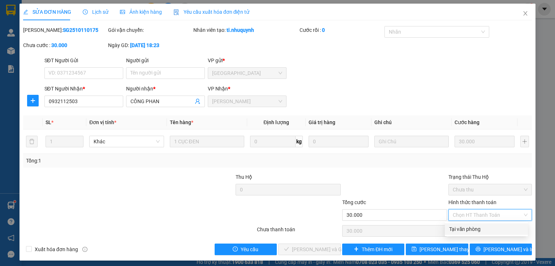
drag, startPoint x: 458, startPoint y: 232, endPoint x: 446, endPoint y: 224, distance: 14.4
click at [458, 230] on div "Tại văn phòng" at bounding box center [486, 229] width 74 height 8
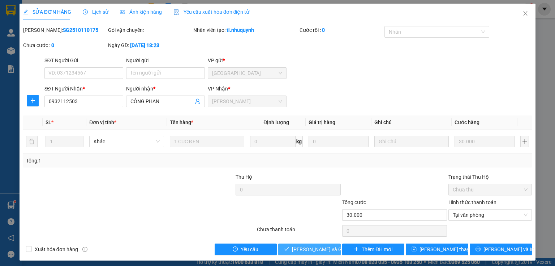
click at [311, 243] on button "Lưu và Giao hàng" at bounding box center [309, 249] width 63 height 12
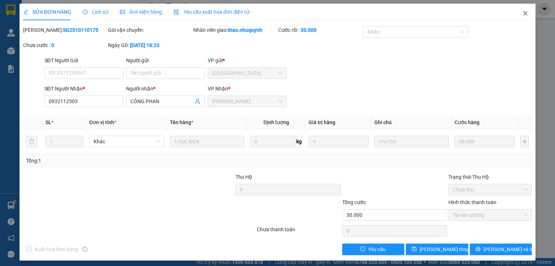
click at [523, 13] on icon "close" at bounding box center [526, 13] width 6 height 6
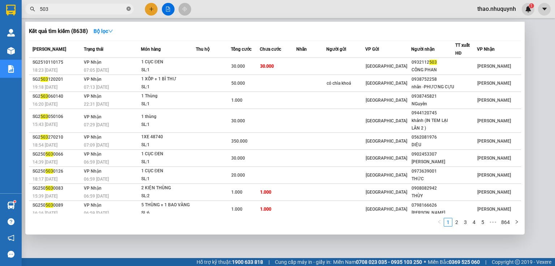
click at [128, 9] on icon "close-circle" at bounding box center [129, 9] width 4 height 4
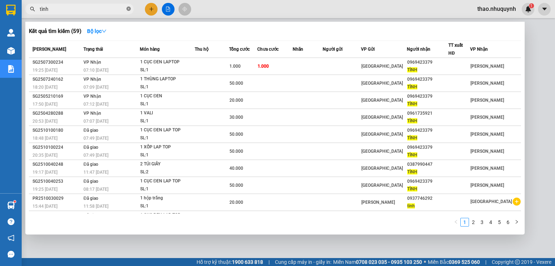
click at [128, 7] on icon "close-circle" at bounding box center [129, 9] width 4 height 4
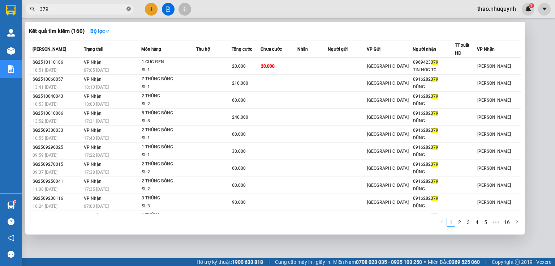
click at [127, 8] on icon "close-circle" at bounding box center [129, 9] width 4 height 4
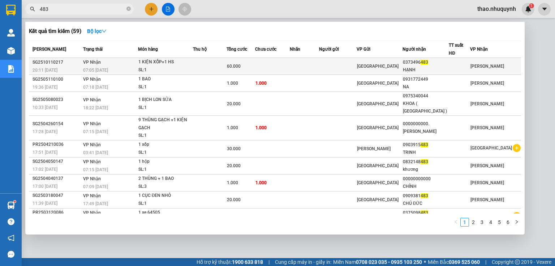
click at [149, 63] on div "1 KIỆN XỐP+1 HS" at bounding box center [165, 62] width 54 height 8
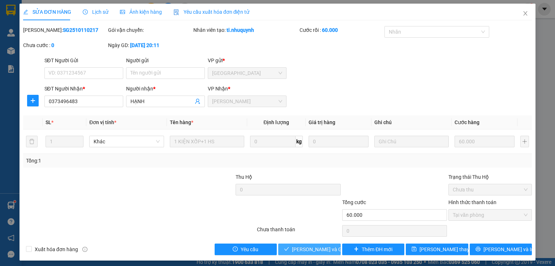
click at [292, 248] on span "Lưu và Giao hàng" at bounding box center [326, 249] width 69 height 8
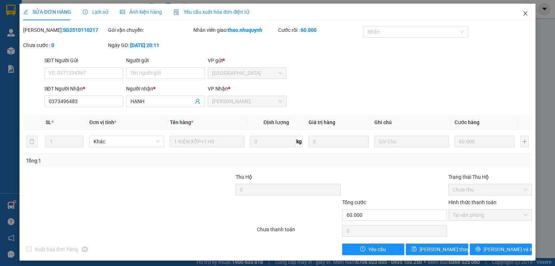
click at [524, 13] on icon "close" at bounding box center [526, 13] width 4 height 4
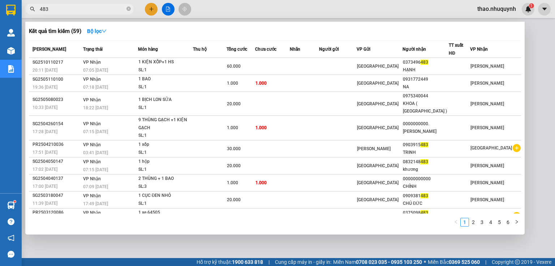
drag, startPoint x: 129, startPoint y: 9, endPoint x: 81, endPoint y: 8, distance: 47.7
click at [129, 9] on icon "close-circle" at bounding box center [129, 9] width 4 height 4
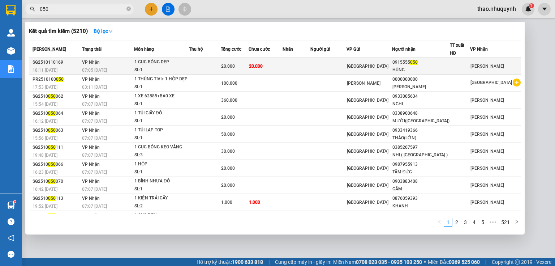
click at [158, 65] on div "1 CỤC BÓNG DẸP" at bounding box center [161, 62] width 54 height 8
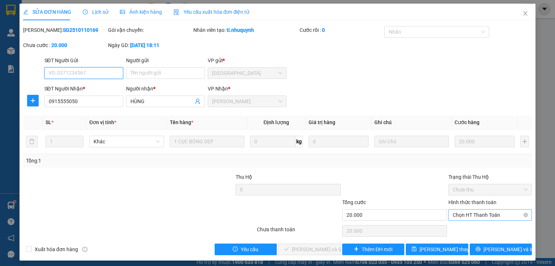
click at [457, 216] on span "Chọn HT Thanh Toán" at bounding box center [490, 214] width 75 height 11
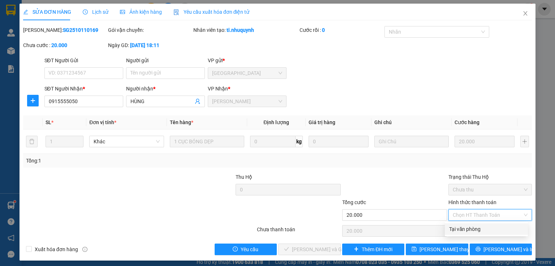
click at [457, 226] on div "Tại văn phòng" at bounding box center [486, 229] width 74 height 8
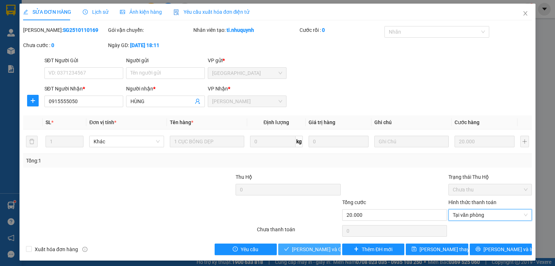
click at [295, 247] on span "Lưu và Giao hàng" at bounding box center [326, 249] width 69 height 8
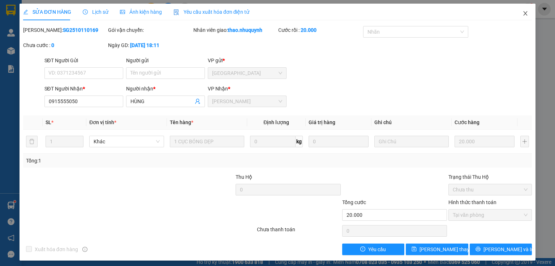
click at [524, 12] on icon "close" at bounding box center [526, 13] width 4 height 4
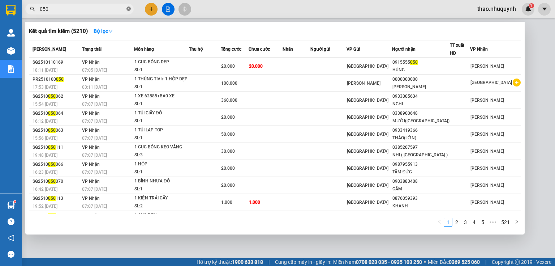
click at [129, 10] on icon "close-circle" at bounding box center [129, 9] width 4 height 4
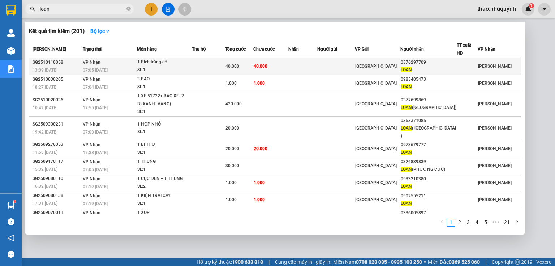
click at [145, 65] on div "1 BỊch trắng đồ" at bounding box center [164, 62] width 54 height 8
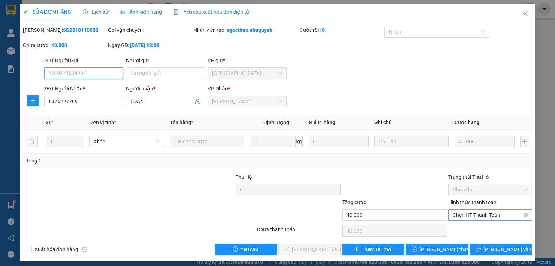
click at [456, 215] on span "Chọn HT Thanh Toán" at bounding box center [490, 214] width 75 height 11
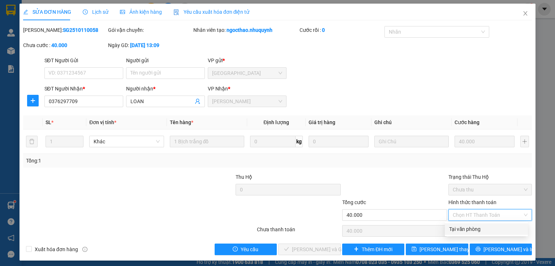
click at [456, 226] on div "Tại văn phòng" at bounding box center [486, 229] width 74 height 8
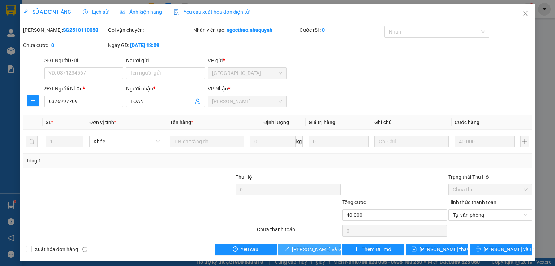
click at [303, 248] on span "Lưu và Giao hàng" at bounding box center [326, 249] width 69 height 8
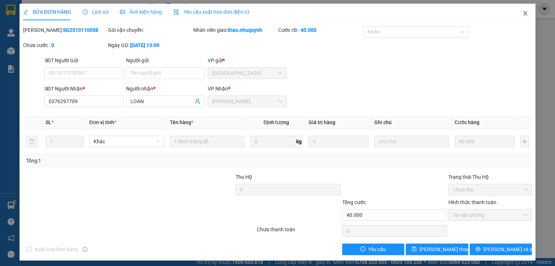
click at [523, 13] on icon "close" at bounding box center [526, 13] width 6 height 6
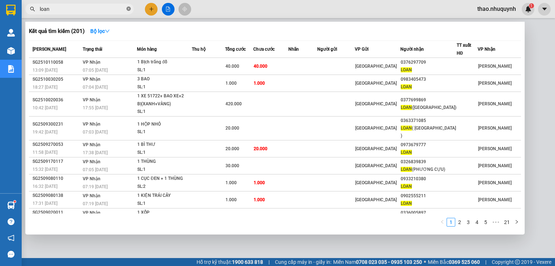
click at [129, 7] on icon "close-circle" at bounding box center [129, 9] width 4 height 4
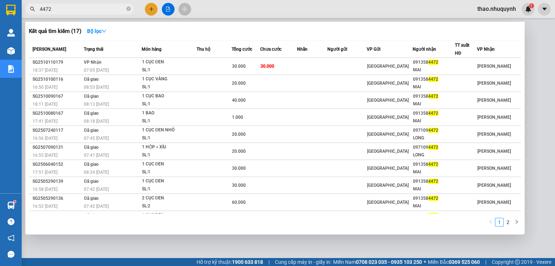
click at [126, 9] on span "4472" at bounding box center [79, 9] width 108 height 11
click at [130, 8] on icon "close-circle" at bounding box center [129, 9] width 4 height 4
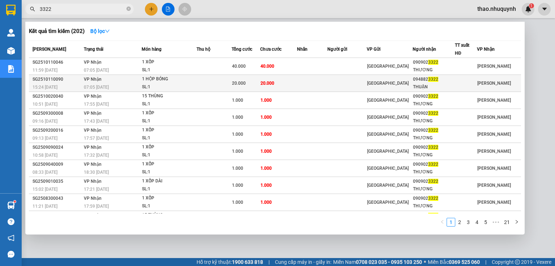
click at [121, 85] on div "07:05 - 12/10" at bounding box center [112, 87] width 57 height 8
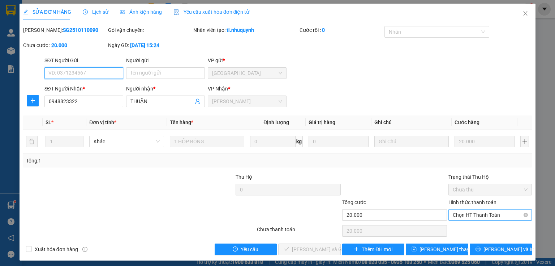
click at [478, 214] on span "Chọn HT Thanh Toán" at bounding box center [490, 214] width 75 height 11
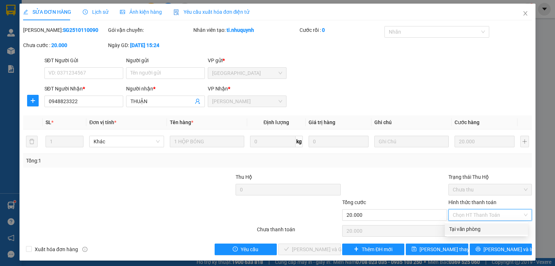
click at [473, 228] on div "Tại văn phòng" at bounding box center [486, 229] width 74 height 8
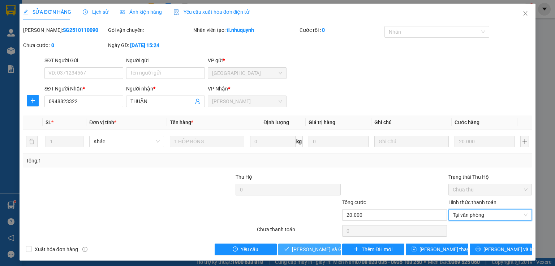
click at [308, 247] on span "Lưu và Giao hàng" at bounding box center [326, 249] width 69 height 8
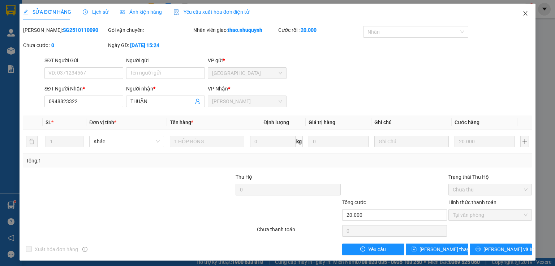
click at [523, 14] on icon "close" at bounding box center [526, 13] width 6 height 6
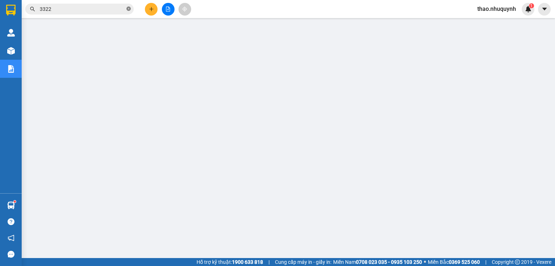
click at [128, 9] on icon "close-circle" at bounding box center [129, 9] width 4 height 4
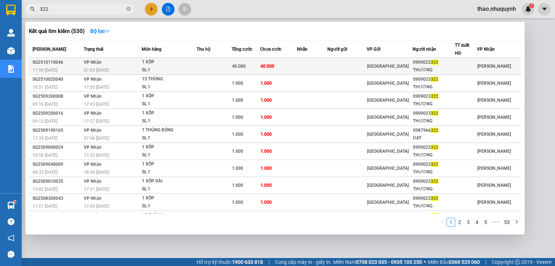
click at [134, 64] on td "VP Nhận 07:05 - 12/10" at bounding box center [111, 66] width 59 height 17
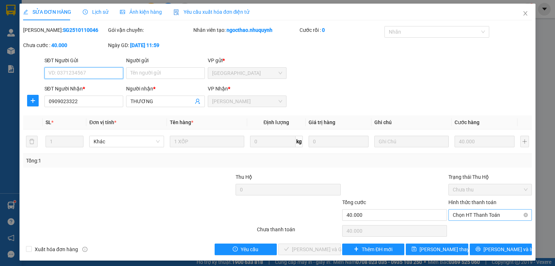
click at [454, 216] on span "Chọn HT Thanh Toán" at bounding box center [490, 214] width 75 height 11
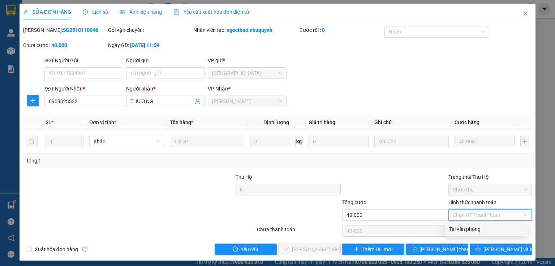
drag, startPoint x: 454, startPoint y: 228, endPoint x: 363, endPoint y: 239, distance: 92.1
click at [452, 230] on div "Tại văn phòng" at bounding box center [486, 229] width 74 height 8
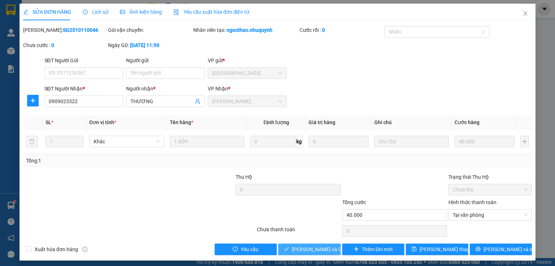
click at [296, 249] on span "Lưu và Giao hàng" at bounding box center [326, 249] width 69 height 8
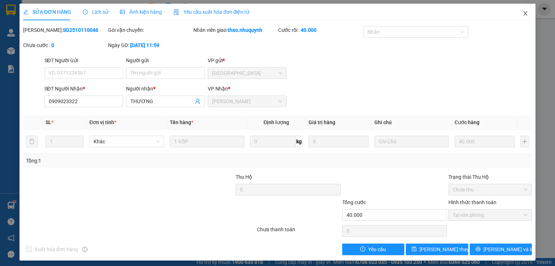
click at [524, 14] on icon "close" at bounding box center [526, 13] width 4 height 4
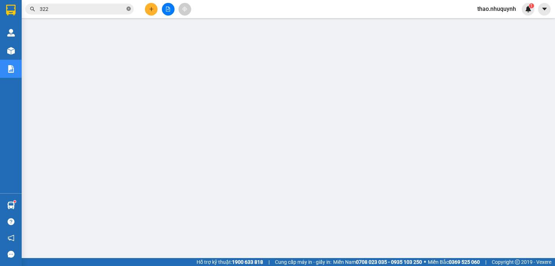
drag, startPoint x: 129, startPoint y: 9, endPoint x: 112, endPoint y: 7, distance: 17.8
click at [129, 9] on icon "close-circle" at bounding box center [129, 9] width 4 height 4
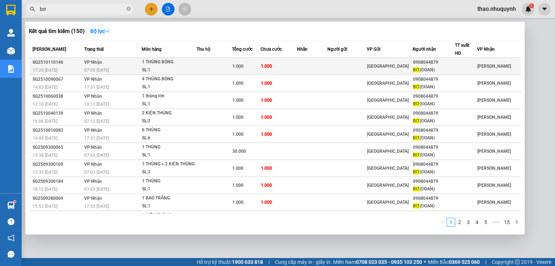
click at [119, 62] on td "VP Nhận 07:05 - 12/10" at bounding box center [112, 66] width 60 height 17
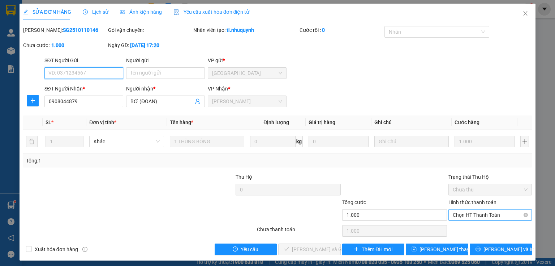
click at [465, 214] on span "Chọn HT Thanh Toán" at bounding box center [490, 214] width 75 height 11
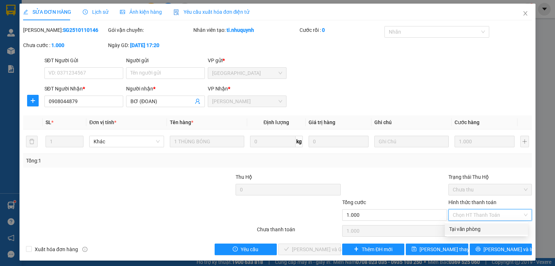
click at [460, 230] on div "Tại văn phòng" at bounding box center [486, 229] width 74 height 8
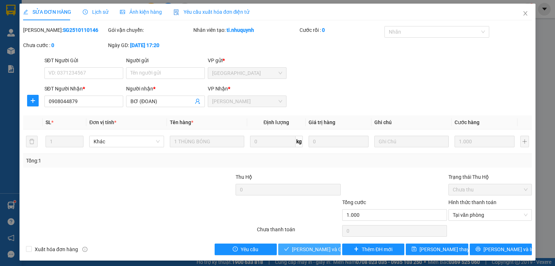
drag, startPoint x: 299, startPoint y: 248, endPoint x: 315, endPoint y: 193, distance: 56.9
click at [301, 247] on span "Lưu và Giao hàng" at bounding box center [326, 249] width 69 height 8
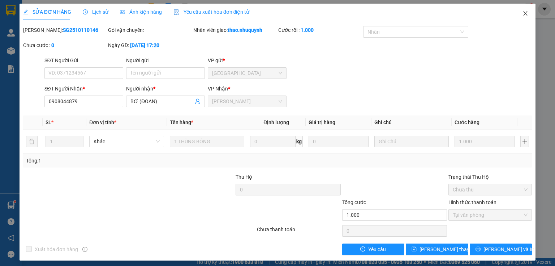
click at [524, 14] on icon "close" at bounding box center [526, 13] width 4 height 4
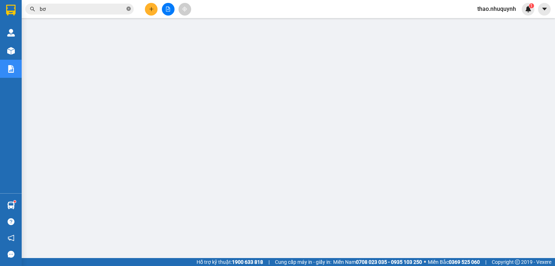
click at [128, 7] on icon "close-circle" at bounding box center [129, 9] width 4 height 4
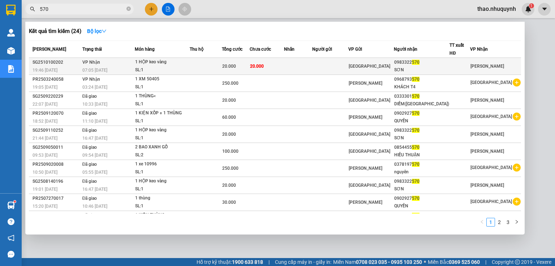
click at [134, 68] on div "07:05 - 11/10" at bounding box center [108, 70] width 52 height 8
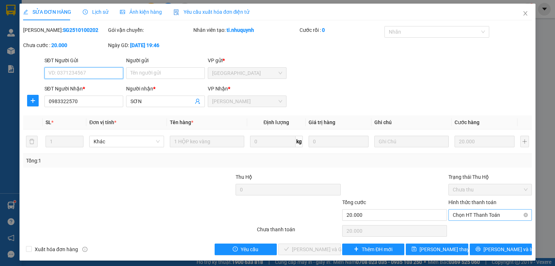
click at [458, 211] on span "Chọn HT Thanh Toán" at bounding box center [490, 214] width 75 height 11
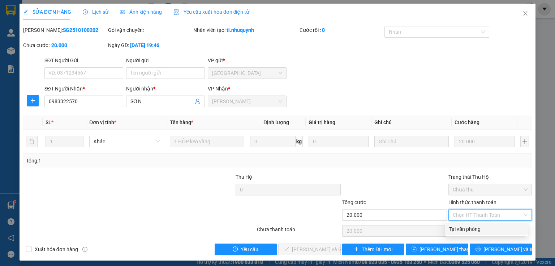
drag, startPoint x: 462, startPoint y: 227, endPoint x: 385, endPoint y: 241, distance: 78.2
click at [462, 226] on div "Tại văn phòng" at bounding box center [486, 229] width 74 height 8
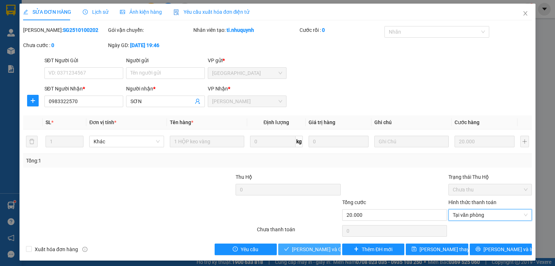
click at [296, 245] on span "Lưu và Giao hàng" at bounding box center [326, 249] width 69 height 8
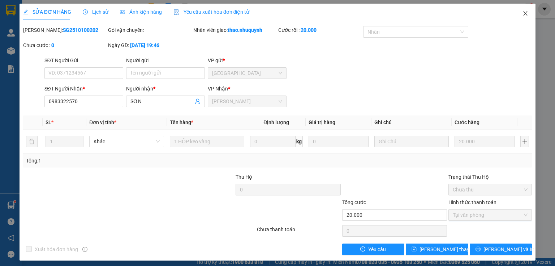
click at [523, 12] on icon "close" at bounding box center [526, 13] width 6 height 6
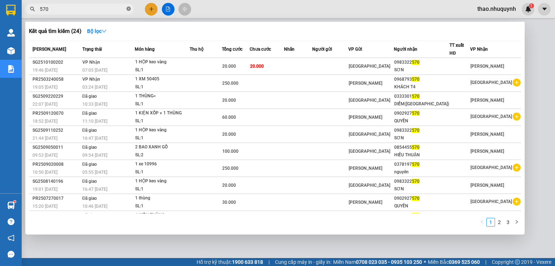
click at [128, 8] on icon "close-circle" at bounding box center [129, 9] width 4 height 4
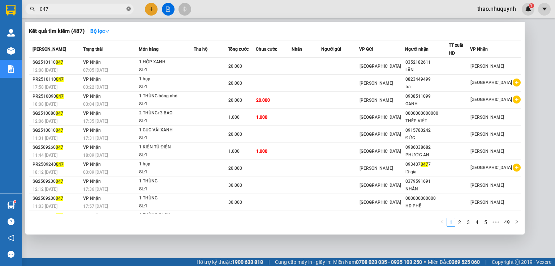
click at [129, 10] on icon "close-circle" at bounding box center [129, 9] width 4 height 4
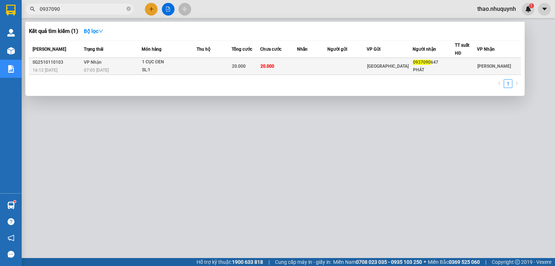
click at [187, 64] on div "1 CỤC ĐEN" at bounding box center [169, 62] width 54 height 8
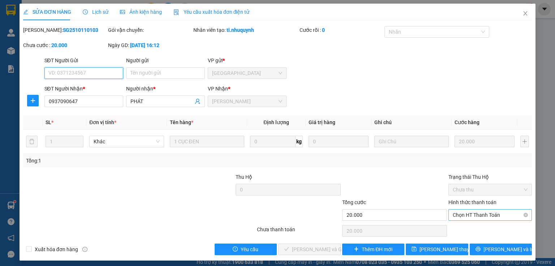
click at [459, 213] on span "Chọn HT Thanh Toán" at bounding box center [490, 214] width 75 height 11
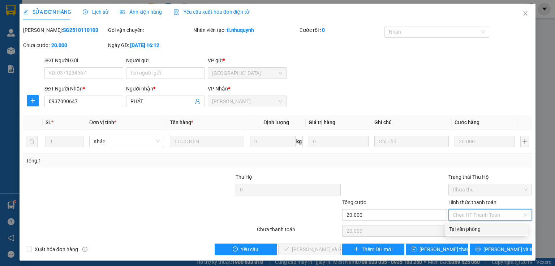
click at [458, 230] on div "Tại văn phòng" at bounding box center [486, 229] width 74 height 8
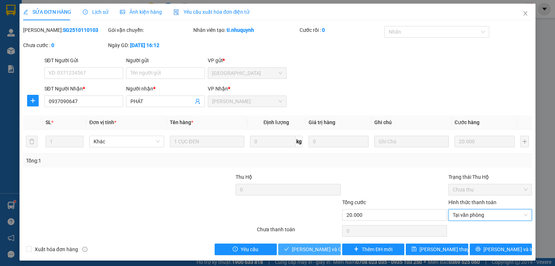
click at [303, 249] on span "Lưu và Giao hàng" at bounding box center [326, 249] width 69 height 8
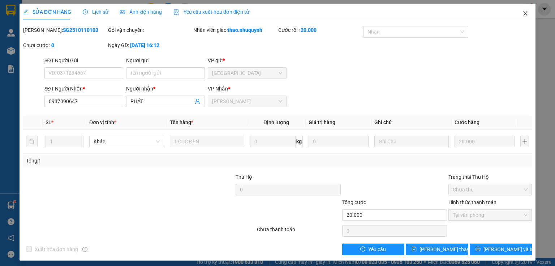
click at [523, 16] on icon "close" at bounding box center [526, 13] width 6 height 6
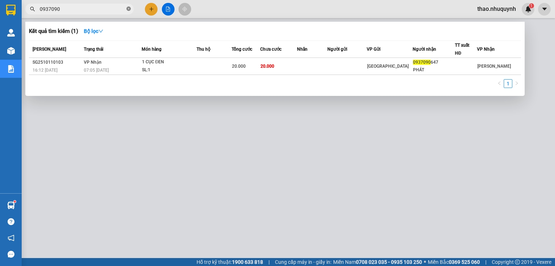
click at [127, 10] on icon "close-circle" at bounding box center [129, 9] width 4 height 4
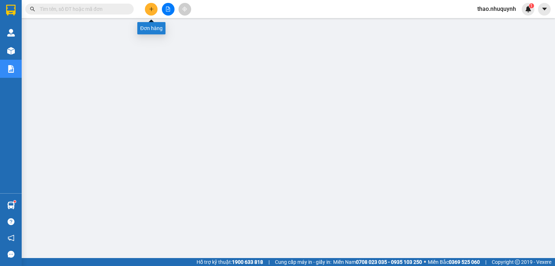
click at [151, 11] on icon "plus" at bounding box center [151, 9] width 5 height 5
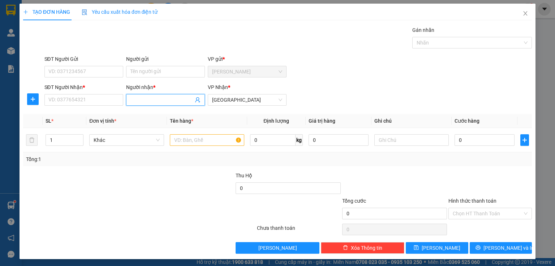
click at [130, 99] on input "Người nhận *" at bounding box center [161, 100] width 63 height 8
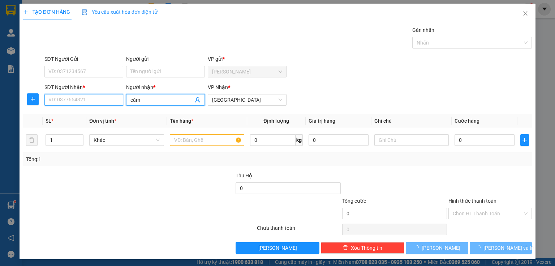
click at [70, 103] on input "SĐT Người Nhận *" at bounding box center [83, 100] width 79 height 12
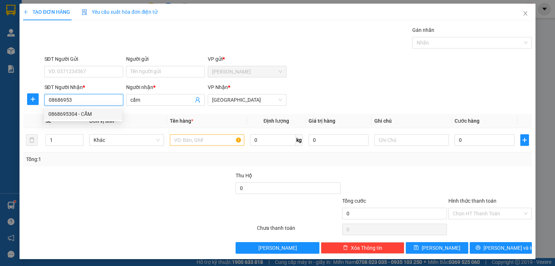
click at [77, 113] on div "0868695304 - CẨM" at bounding box center [82, 114] width 69 height 8
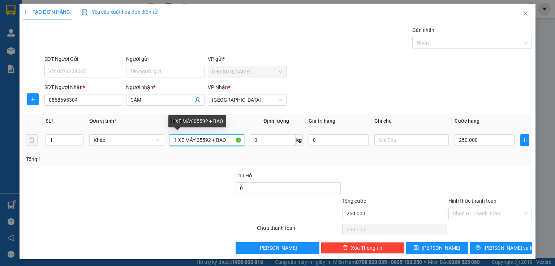
drag, startPoint x: 208, startPoint y: 137, endPoint x: 195, endPoint y: 136, distance: 13.0
click at [195, 136] on input "1 XE MÁY 05592 + BAO" at bounding box center [207, 140] width 74 height 12
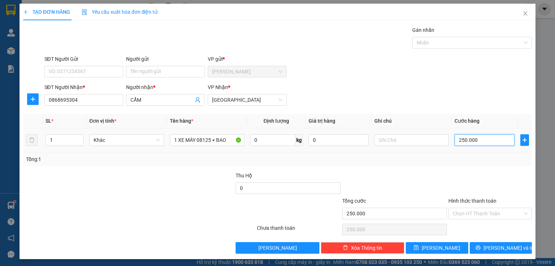
click at [480, 136] on input "250.000" at bounding box center [485, 140] width 60 height 12
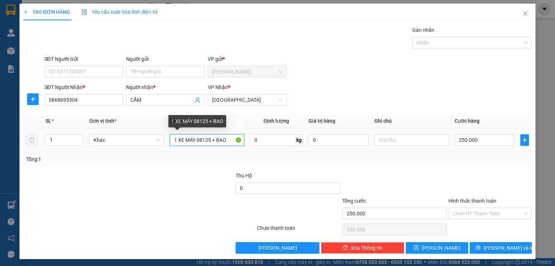
click at [230, 137] on input "1 XE MÁY 08125 + BAO" at bounding box center [207, 140] width 74 height 12
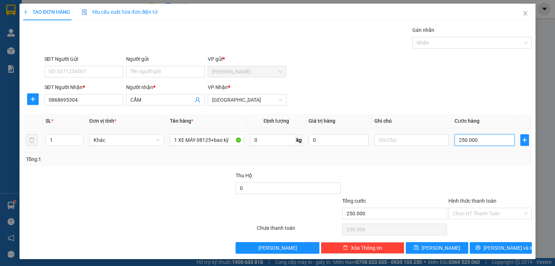
click at [476, 138] on input "250.000" at bounding box center [485, 140] width 60 height 12
click at [462, 215] on input "Hình thức thanh toán" at bounding box center [488, 213] width 70 height 11
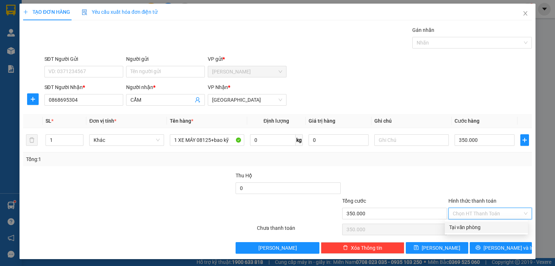
click at [463, 226] on div "Tại văn phòng" at bounding box center [486, 227] width 74 height 8
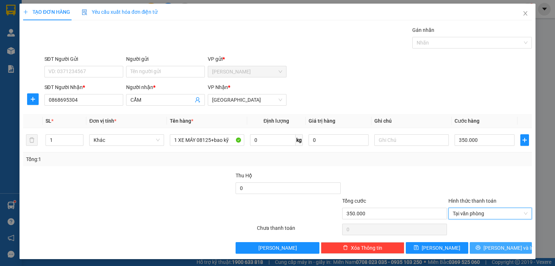
drag, startPoint x: 484, startPoint y: 245, endPoint x: 480, endPoint y: 241, distance: 4.9
click at [481, 245] on icon "printer" at bounding box center [478, 247] width 5 height 5
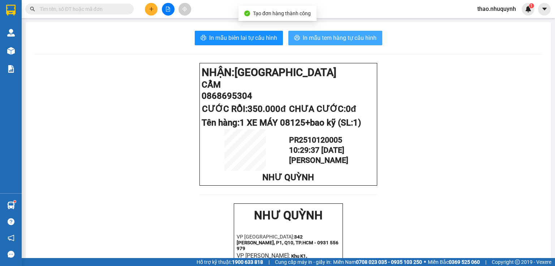
click at [314, 36] on span "In mẫu tem hàng tự cấu hình" at bounding box center [340, 37] width 74 height 9
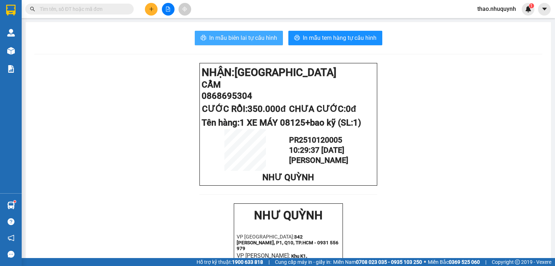
click at [226, 35] on span "In mẫu biên lai tự cấu hình" at bounding box center [243, 37] width 68 height 9
click at [117, 13] on input "text" at bounding box center [82, 9] width 85 height 8
click at [112, 9] on input "text" at bounding box center [82, 9] width 85 height 8
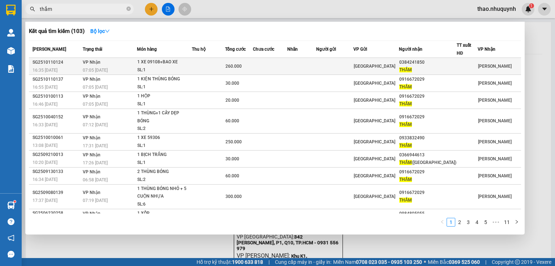
click at [147, 67] on div "SL: 1" at bounding box center [164, 70] width 54 height 8
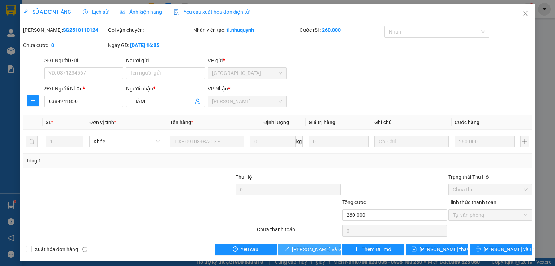
click at [306, 247] on span "Lưu và Giao hàng" at bounding box center [326, 249] width 69 height 8
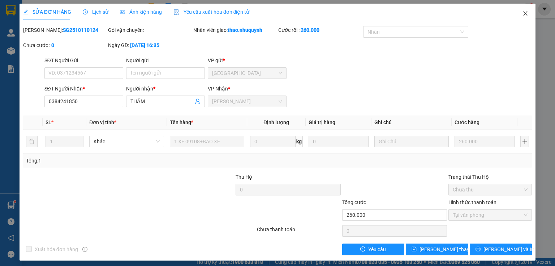
click at [523, 16] on icon "close" at bounding box center [526, 13] width 6 height 6
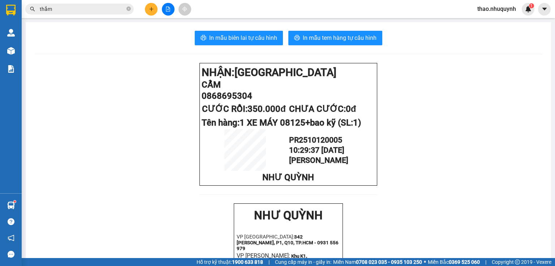
click at [125, 8] on span "thắm" at bounding box center [79, 9] width 108 height 11
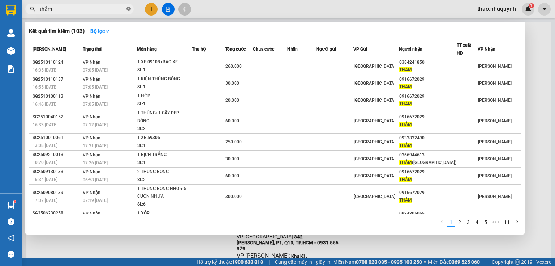
click at [129, 7] on icon "close-circle" at bounding box center [129, 9] width 4 height 4
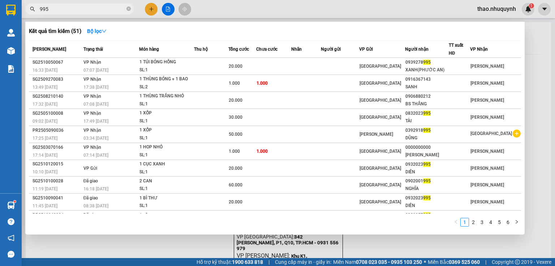
drag, startPoint x: 541, startPoint y: 33, endPoint x: 534, endPoint y: 25, distance: 11.3
click at [541, 33] on div at bounding box center [277, 133] width 555 height 266
